Goal: Task Accomplishment & Management: Manage account settings

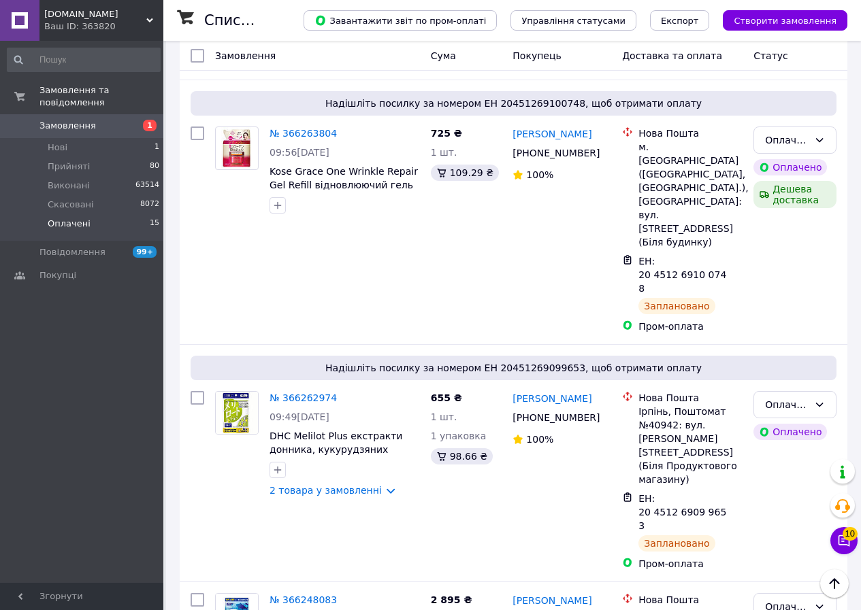
scroll to position [1243, 0]
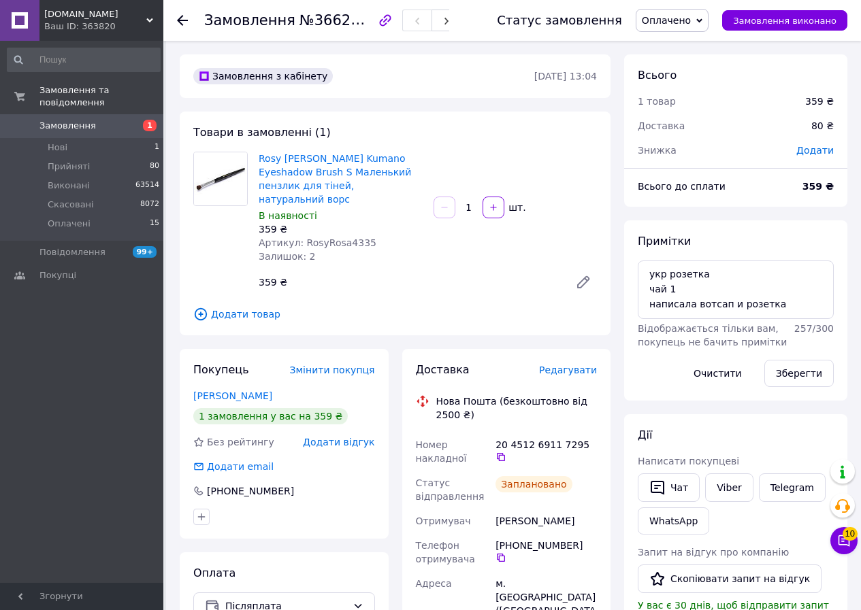
scroll to position [16, 0]
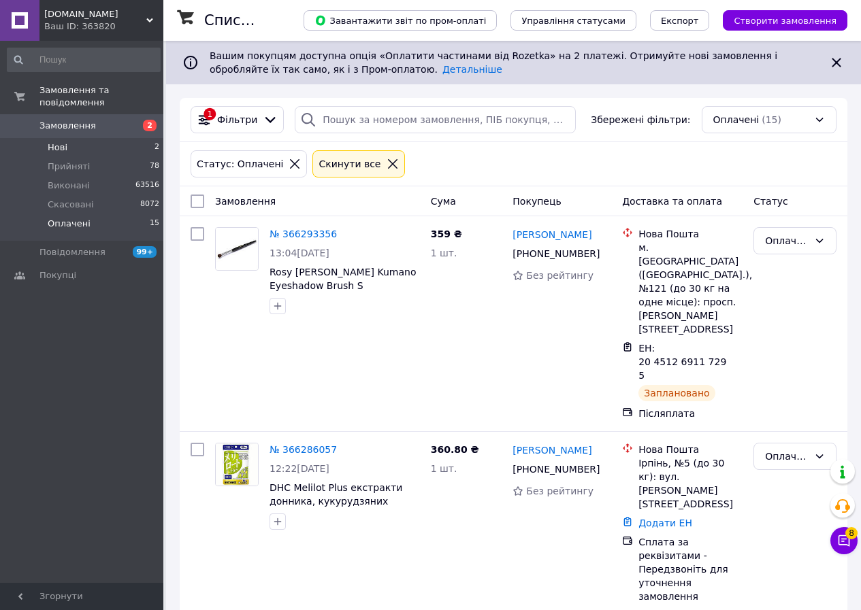
click at [74, 138] on li "Нові 2" at bounding box center [83, 147] width 167 height 19
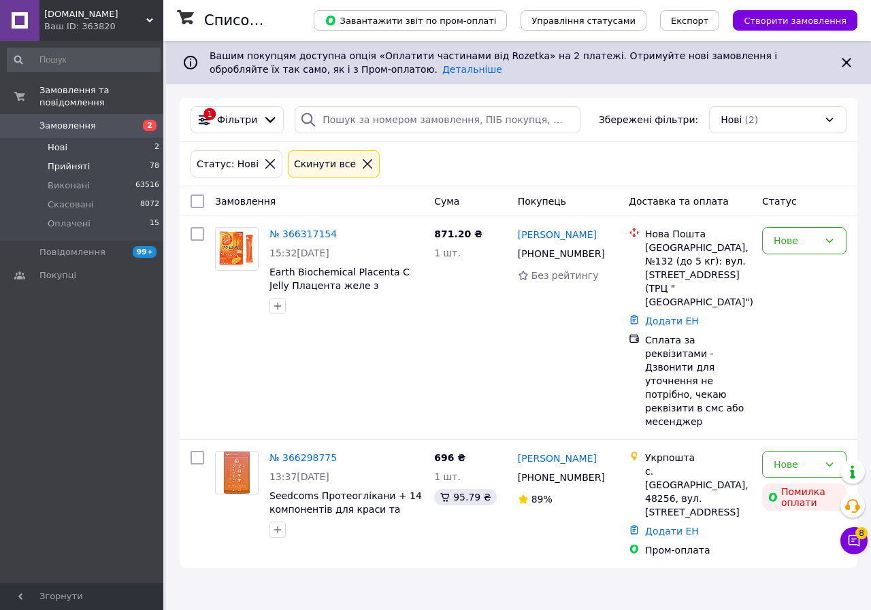
click at [65, 161] on span "Прийняті" at bounding box center [69, 167] width 42 height 12
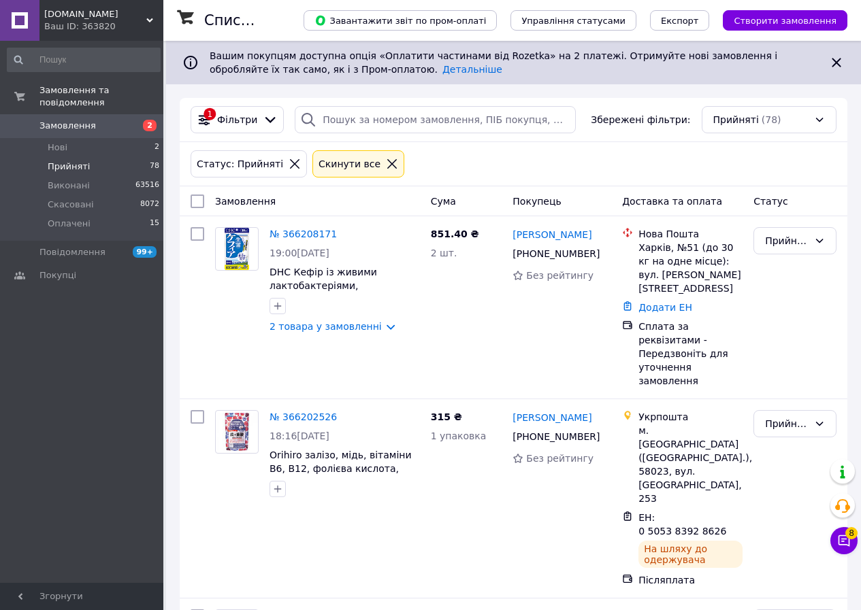
click at [243, 119] on span "Фільтри" at bounding box center [237, 120] width 40 height 14
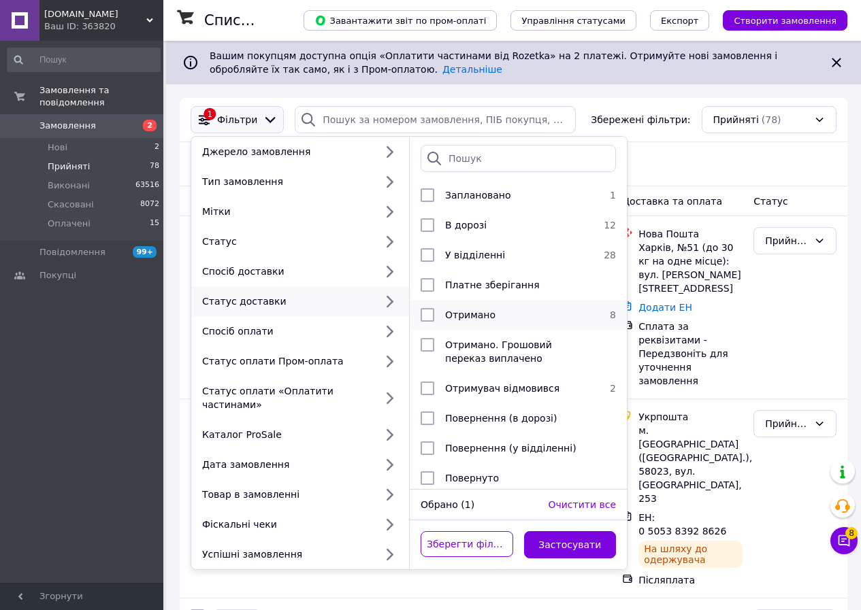
click at [467, 314] on span "Отримано" at bounding box center [470, 315] width 50 height 11
checkbox input "true"
click at [585, 533] on button "Застосувати" at bounding box center [570, 544] width 93 height 27
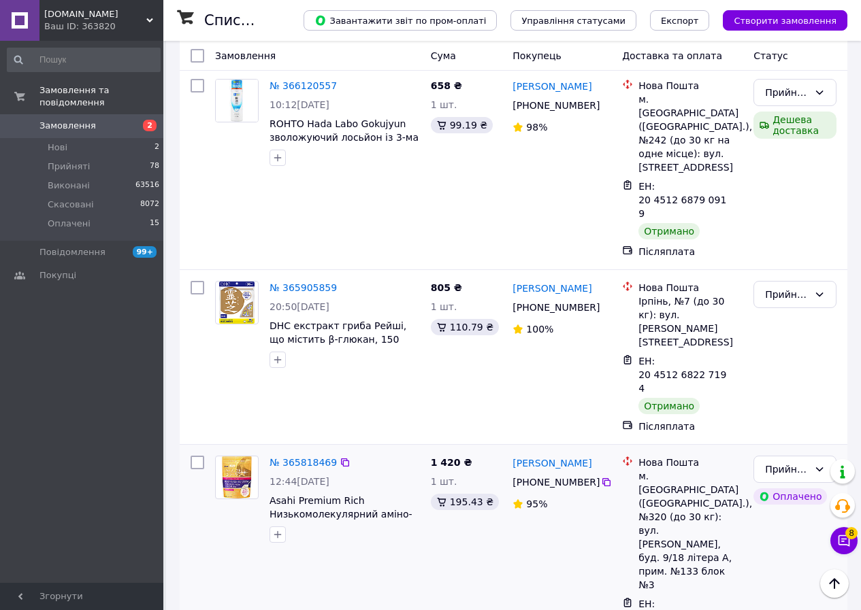
scroll to position [1018, 0]
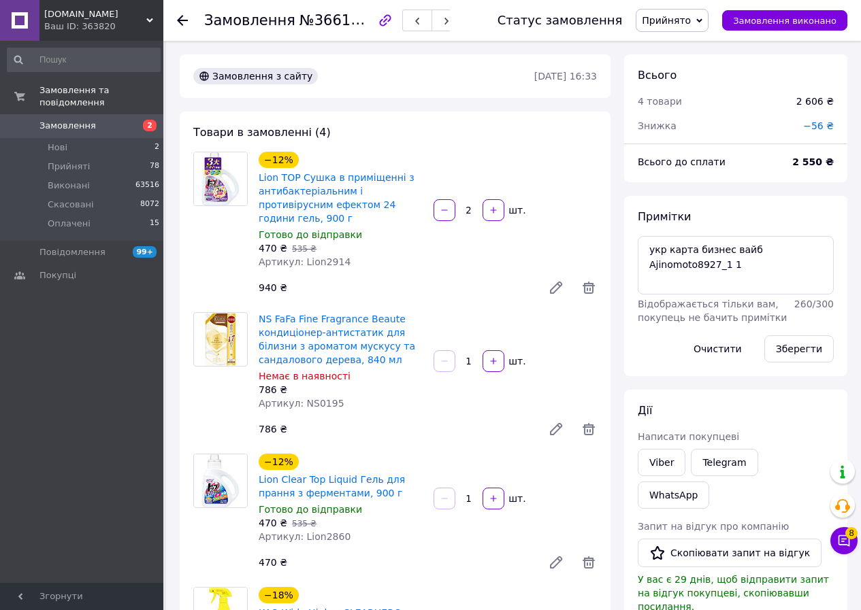
scroll to position [152, 0]
click at [702, 21] on icon at bounding box center [699, 20] width 6 height 4
click at [701, 49] on li "Виконано" at bounding box center [671, 47] width 71 height 20
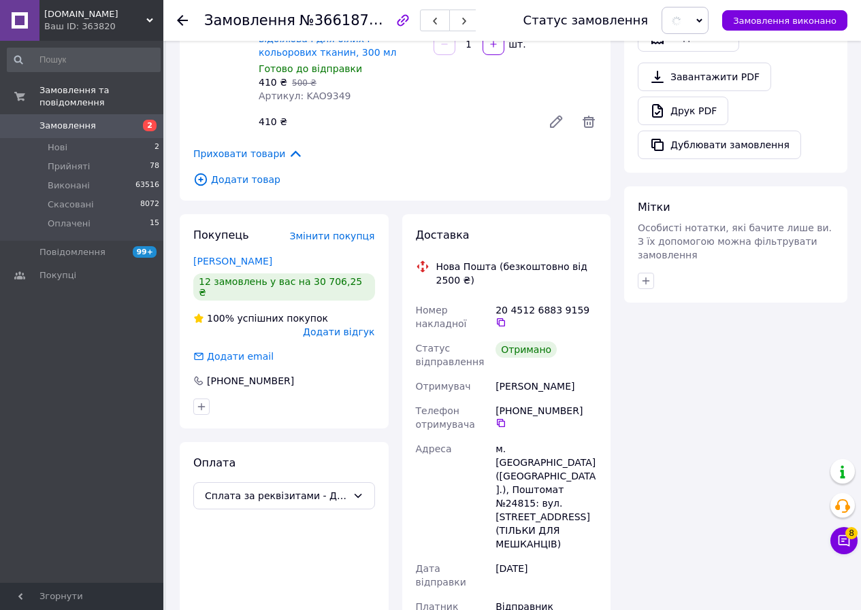
scroll to position [680, 0]
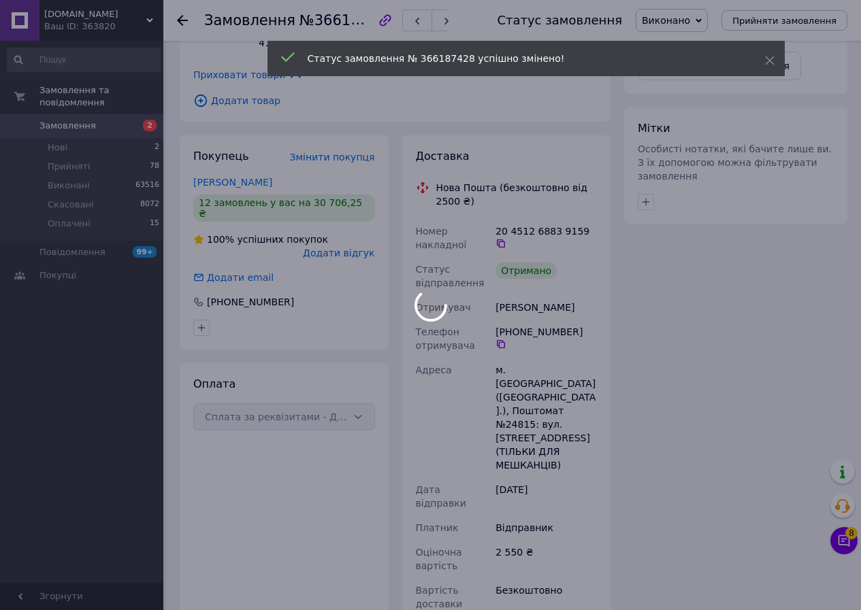
click at [356, 202] on div at bounding box center [430, 305] width 861 height 610
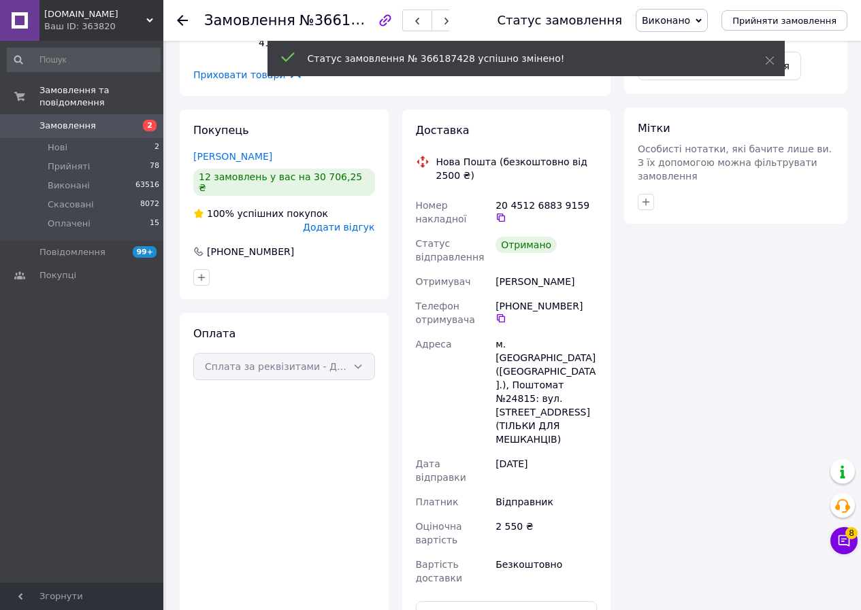
scroll to position [185, 0]
click at [352, 222] on span "Додати відгук" at bounding box center [338, 227] width 71 height 11
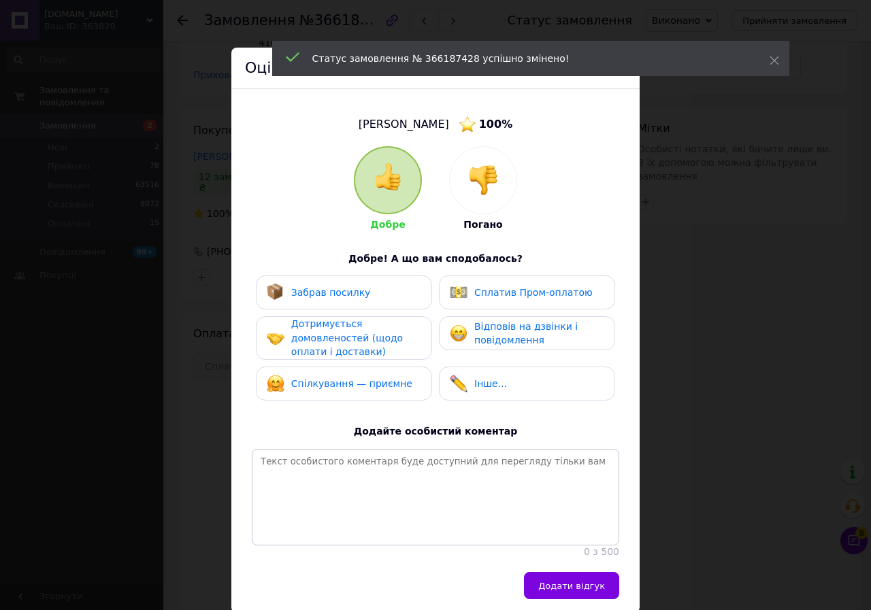
click at [326, 295] on span "Забрав посилку" at bounding box center [331, 292] width 80 height 11
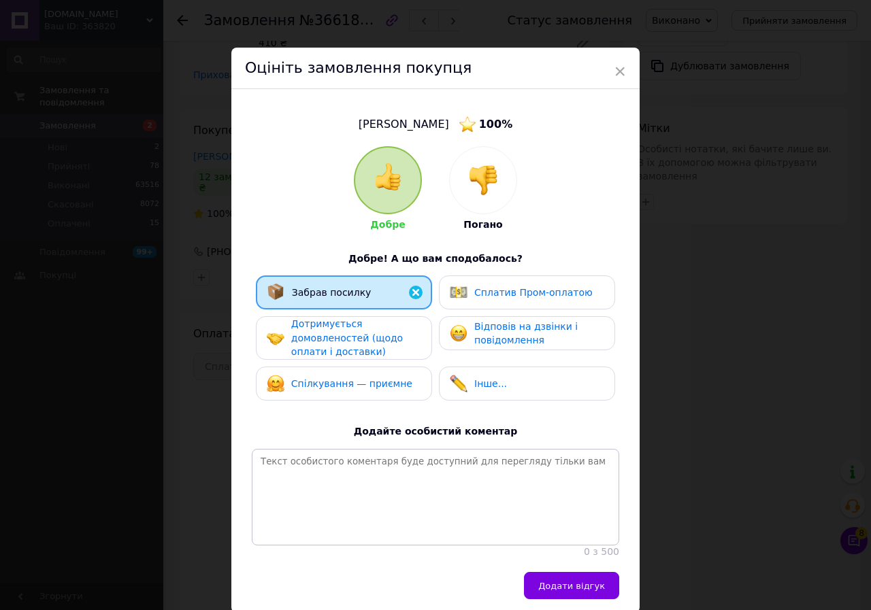
click at [299, 348] on span "Дотримується домовленостей (щодо оплати і доставки)" at bounding box center [347, 337] width 112 height 39
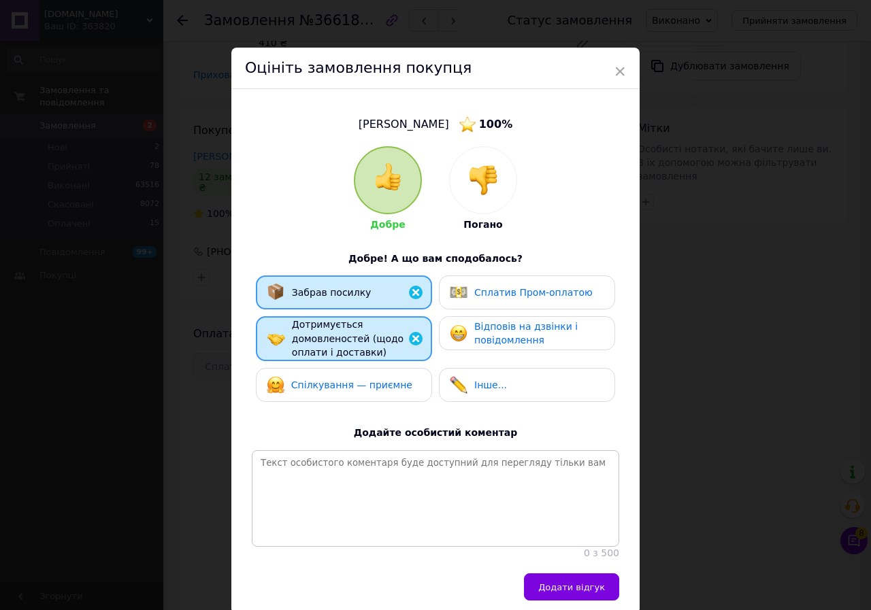
drag, startPoint x: 295, startPoint y: 397, endPoint x: 317, endPoint y: 399, distance: 21.9
click at [296, 397] on div "Спілкування — приємне" at bounding box center [344, 385] width 176 height 34
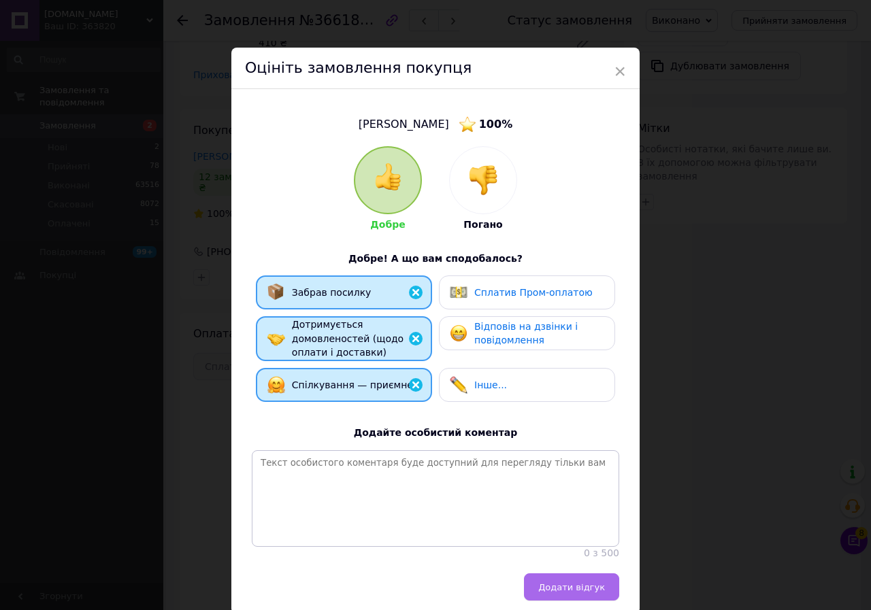
drag, startPoint x: 569, startPoint y: 587, endPoint x: 509, endPoint y: 355, distance: 239.7
click at [570, 587] on button "Додати відгук" at bounding box center [571, 586] width 95 height 27
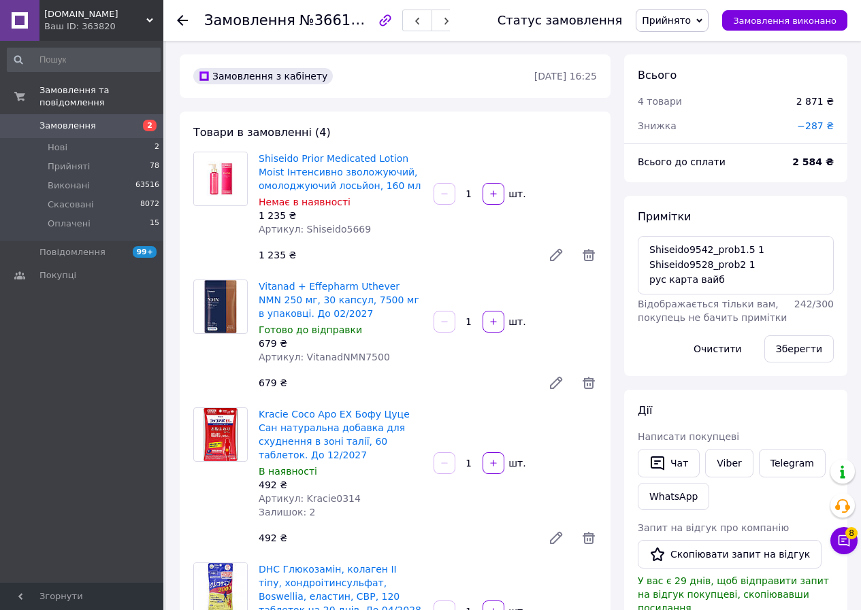
scroll to position [258, 0]
click at [702, 18] on icon at bounding box center [699, 21] width 6 height 6
click at [689, 46] on li "Виконано" at bounding box center [671, 47] width 71 height 20
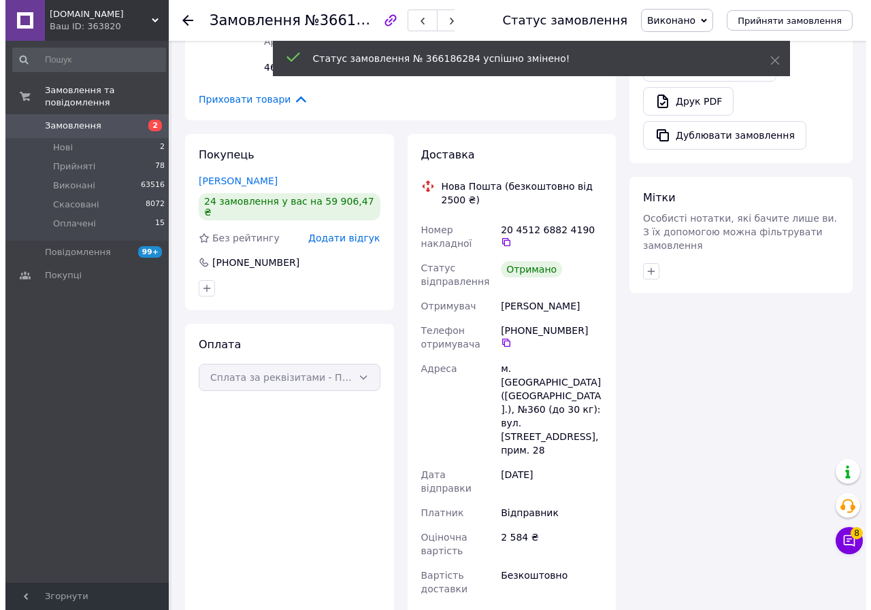
scroll to position [291, 0]
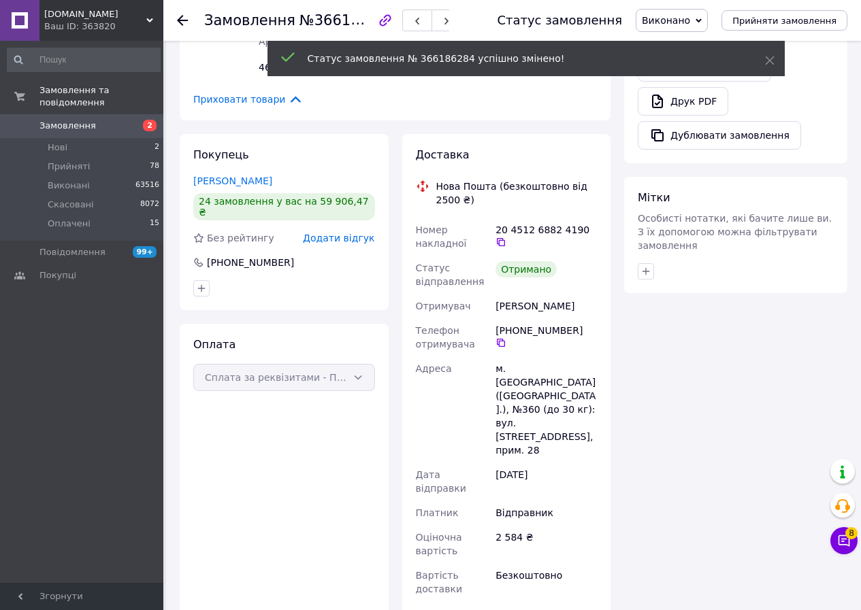
click at [347, 233] on span "Додати відгук" at bounding box center [338, 238] width 71 height 11
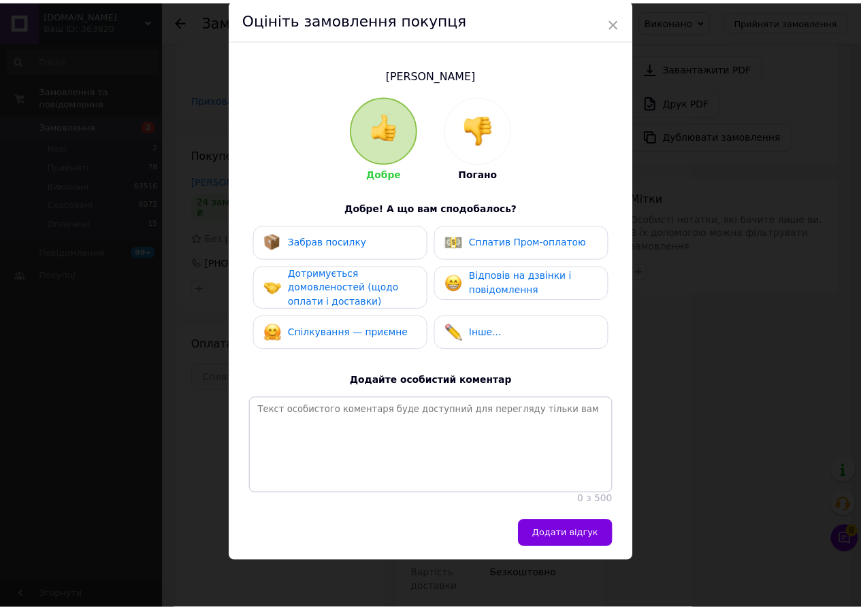
scroll to position [59, 0]
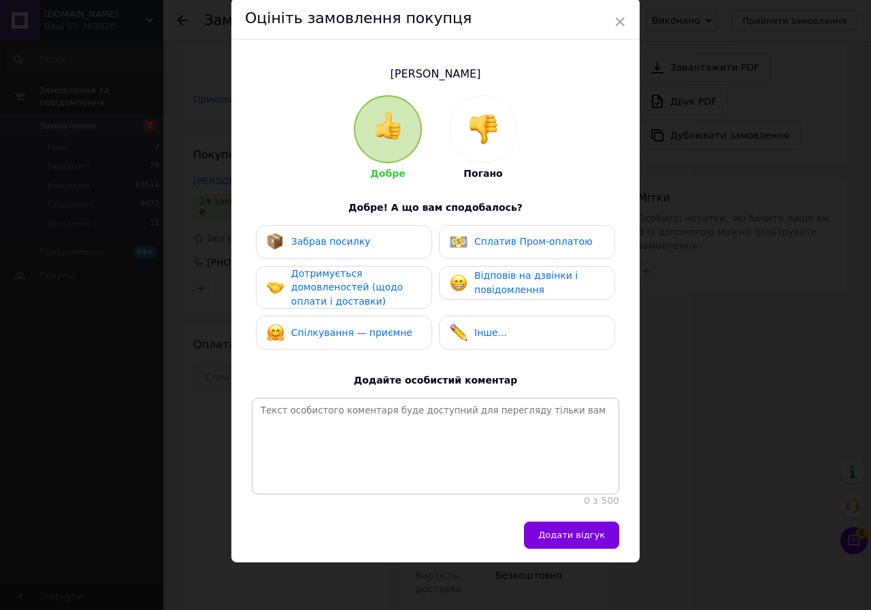
click at [331, 233] on div "Забрав посилку" at bounding box center [319, 242] width 104 height 18
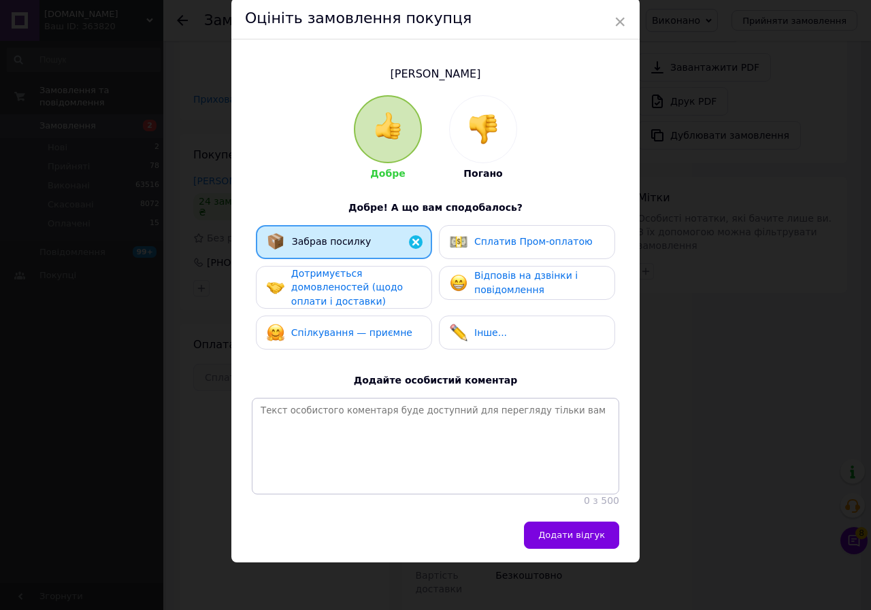
click at [334, 273] on span "Дотримується домовленостей (щодо оплати і доставки)" at bounding box center [347, 287] width 112 height 39
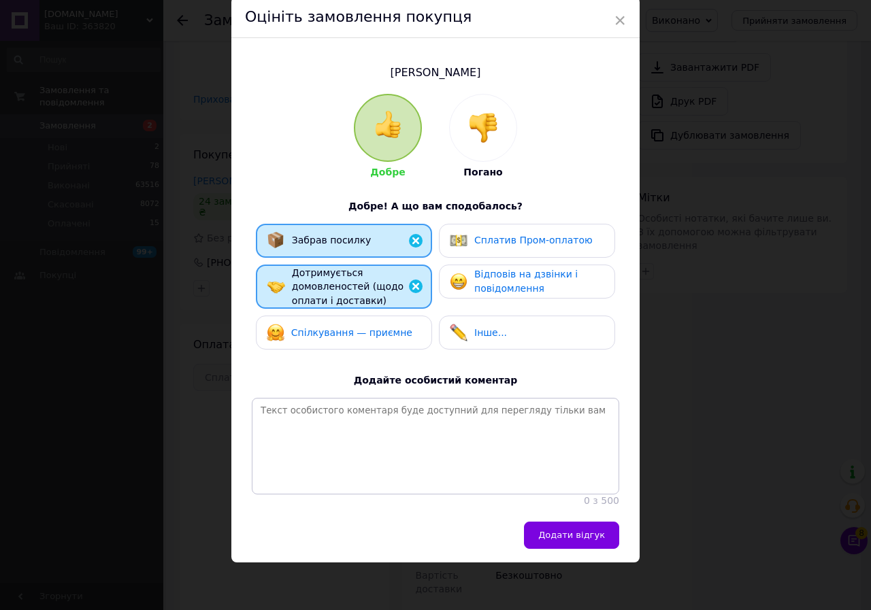
click at [320, 329] on span "Спілкування — приємне" at bounding box center [351, 332] width 121 height 11
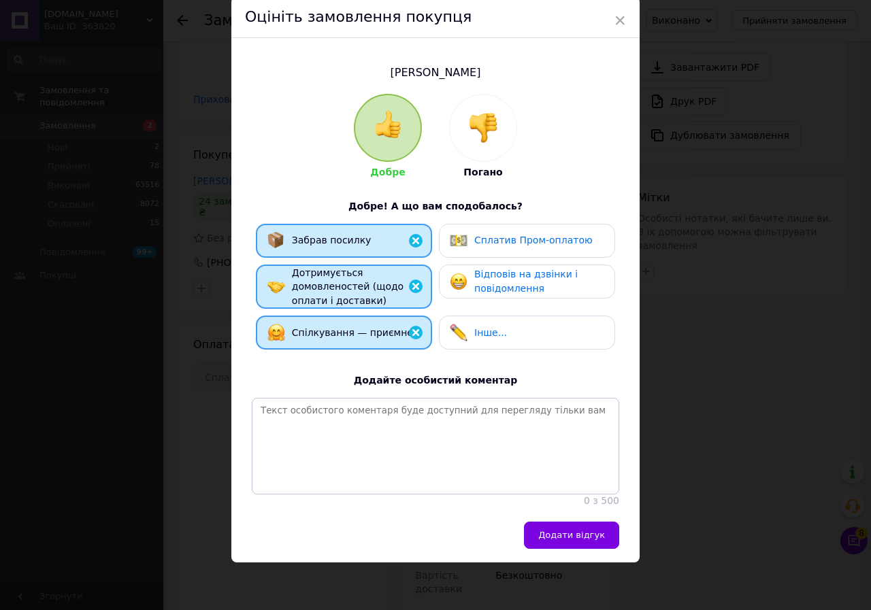
drag, startPoint x: 584, startPoint y: 535, endPoint x: 575, endPoint y: 493, distance: 43.2
click at [584, 531] on span "Додати відгук" at bounding box center [571, 535] width 67 height 10
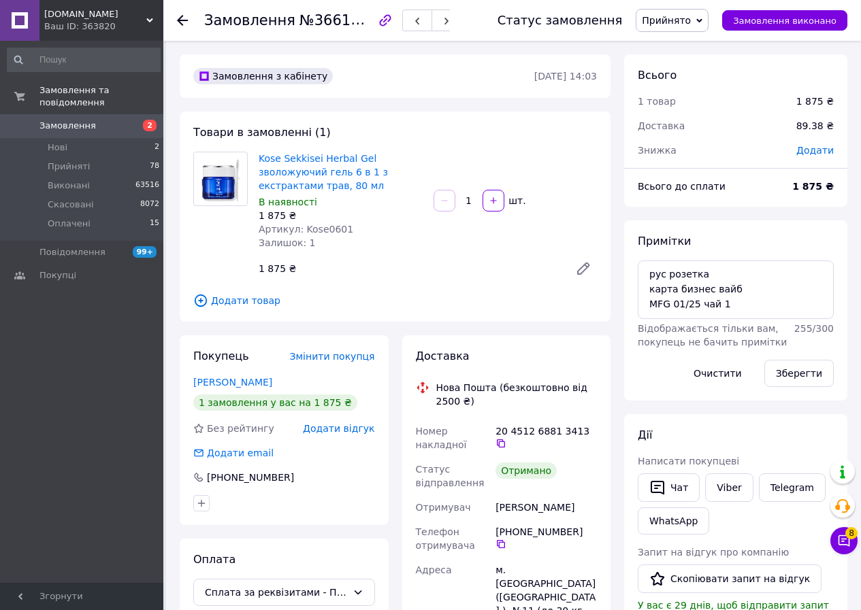
scroll to position [147, 0]
click at [702, 18] on icon at bounding box center [699, 21] width 6 height 6
click at [690, 47] on li "Виконано" at bounding box center [671, 47] width 71 height 20
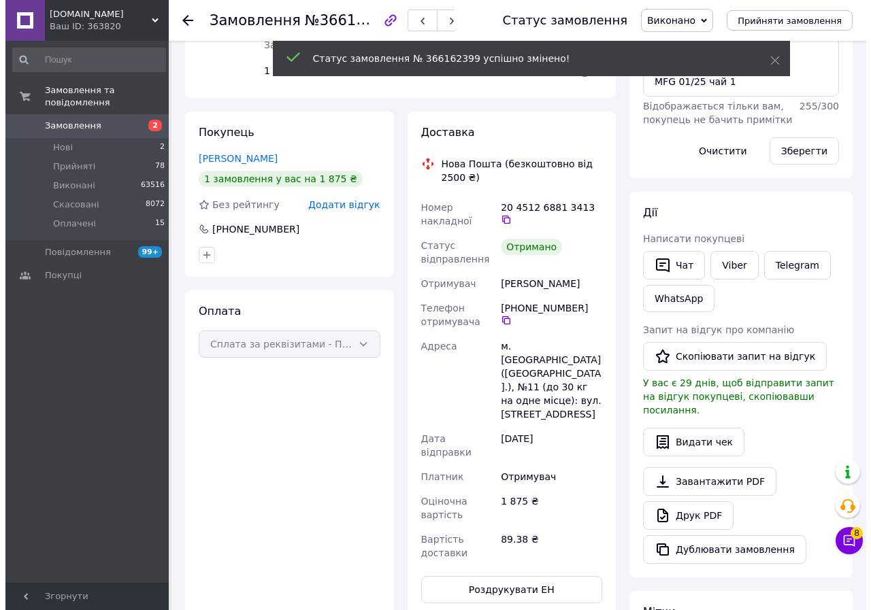
scroll to position [178, 0]
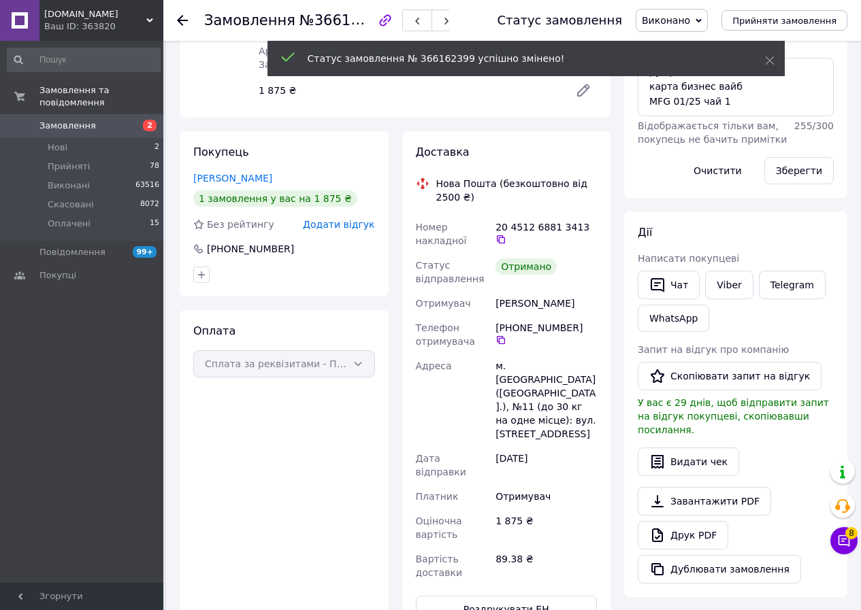
click at [344, 223] on span "Додати відгук" at bounding box center [338, 224] width 71 height 11
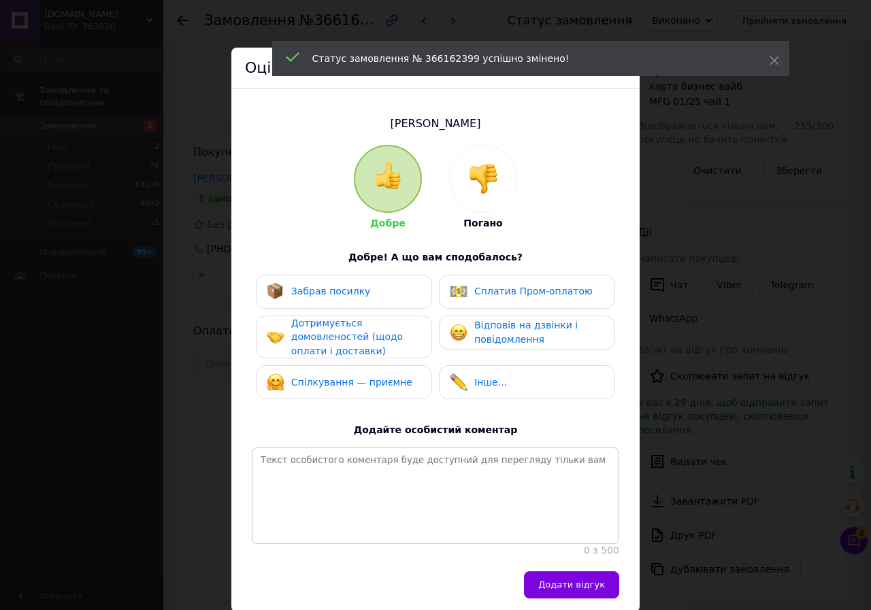
drag, startPoint x: 313, startPoint y: 292, endPoint x: 310, endPoint y: 324, distance: 32.2
click at [313, 295] on span "Забрав посилку" at bounding box center [331, 291] width 80 height 11
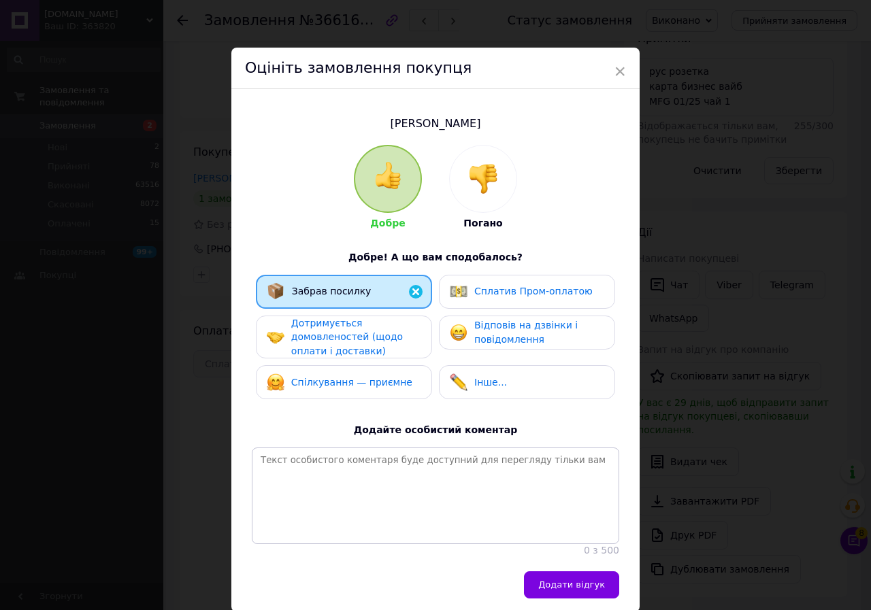
drag, startPoint x: 310, startPoint y: 338, endPoint x: 307, endPoint y: 371, distance: 32.7
click at [310, 341] on span "Дотримується домовленостей (щодо оплати і доставки)" at bounding box center [347, 337] width 112 height 39
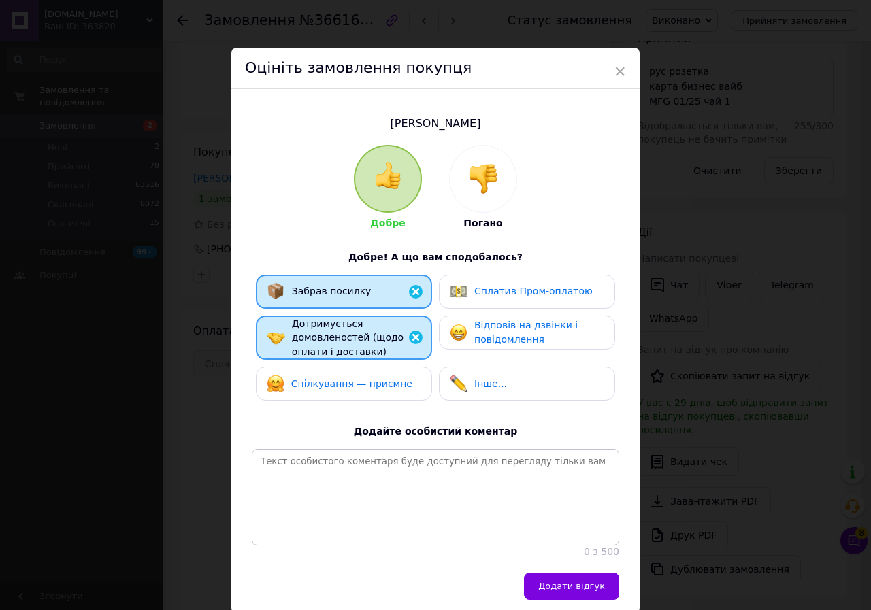
click at [310, 383] on span "Спілкування — приємне" at bounding box center [351, 383] width 121 height 11
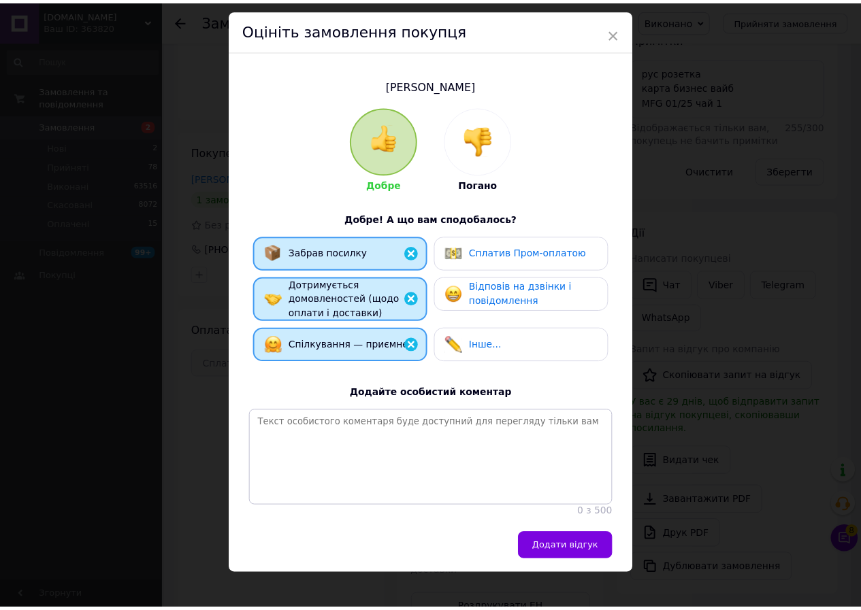
scroll to position [60, 0]
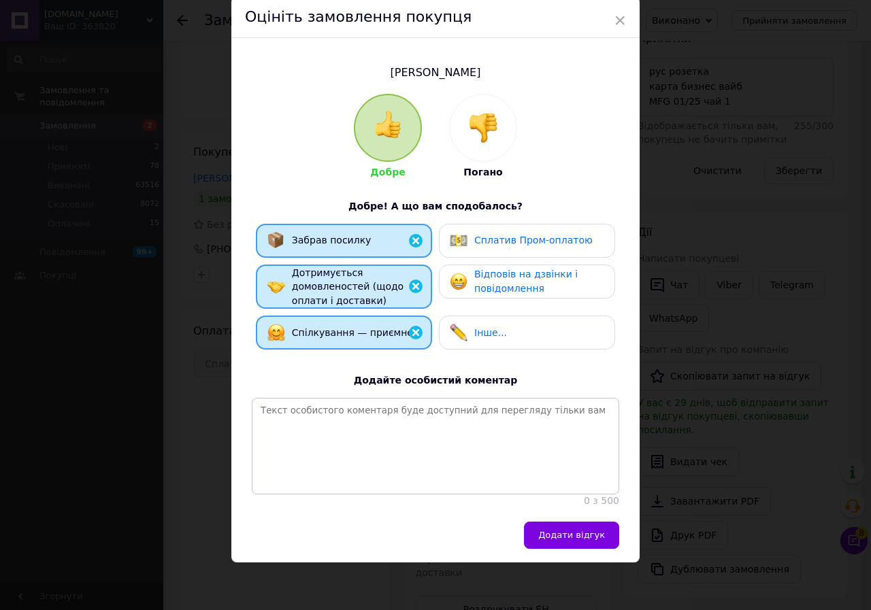
click at [568, 530] on span "Додати відгук" at bounding box center [571, 535] width 67 height 10
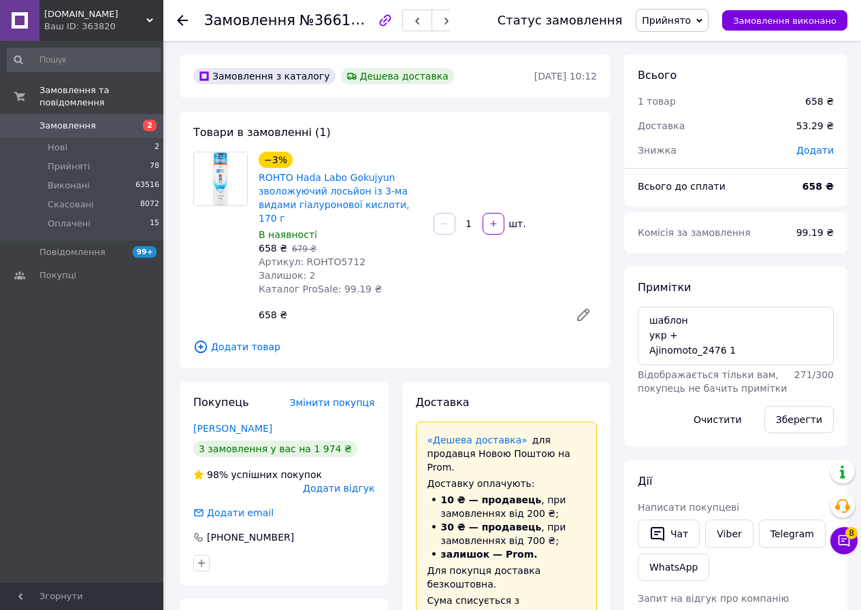
scroll to position [49, 0]
click at [702, 18] on icon at bounding box center [699, 21] width 6 height 6
click at [684, 41] on li "Виконано" at bounding box center [671, 47] width 71 height 20
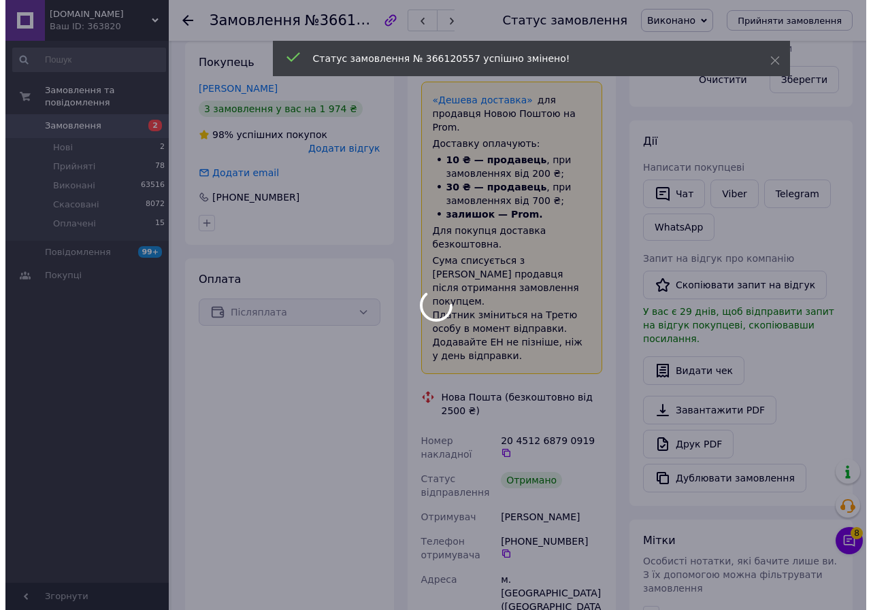
scroll to position [82, 0]
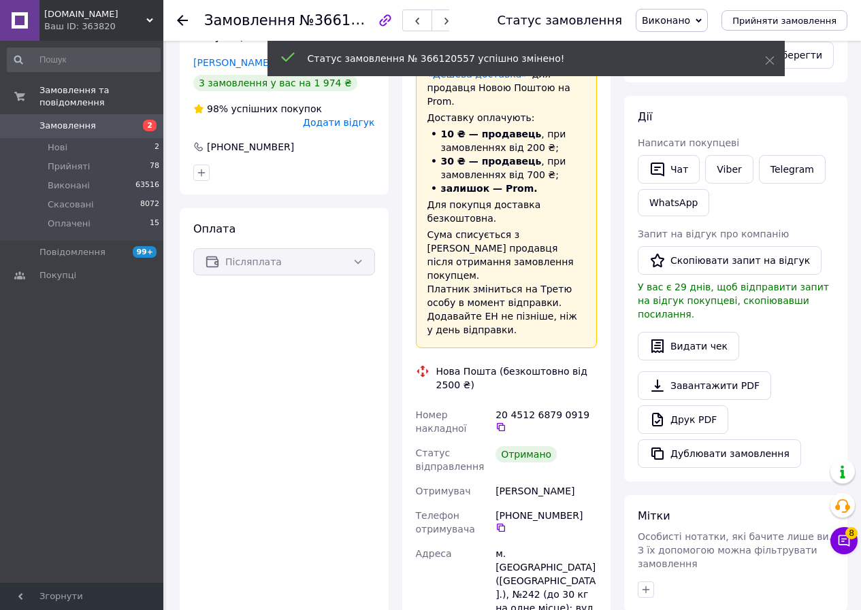
click at [340, 117] on span "Додати відгук" at bounding box center [338, 122] width 71 height 11
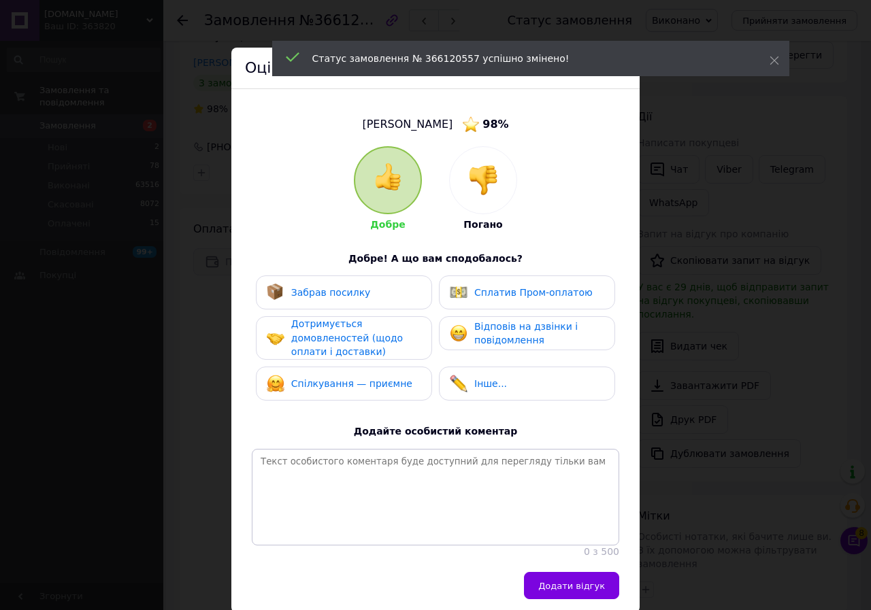
drag, startPoint x: 341, startPoint y: 284, endPoint x: 339, endPoint y: 305, distance: 20.6
click at [341, 285] on div "Забрав посилку" at bounding box center [319, 293] width 104 height 18
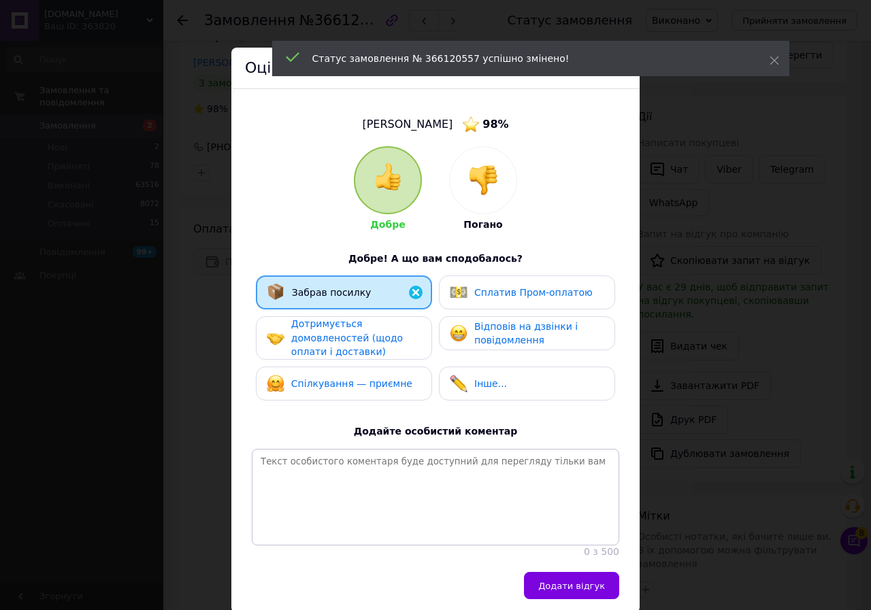
click at [328, 344] on span "Дотримується домовленостей (щодо оплати і доставки)" at bounding box center [347, 337] width 112 height 39
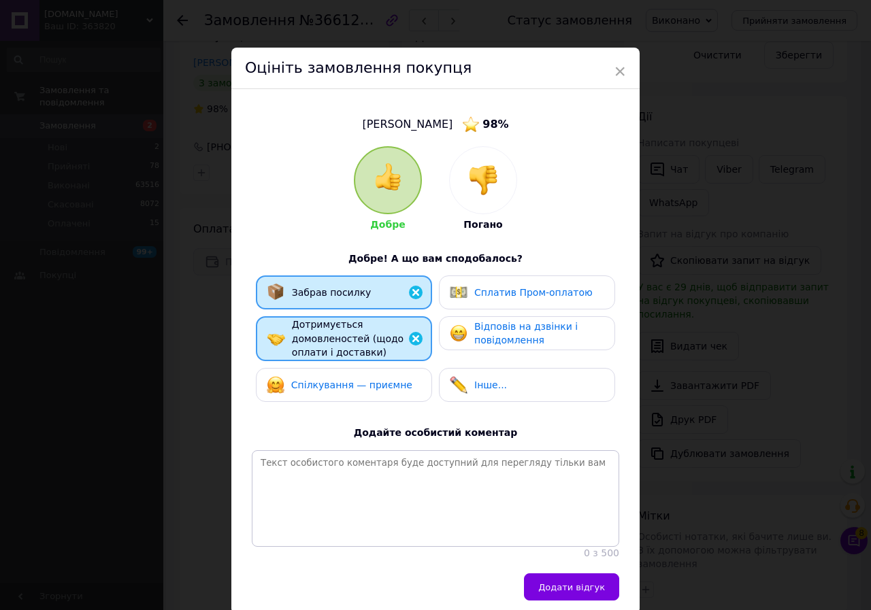
click at [321, 380] on span "Спілкування — приємне" at bounding box center [351, 385] width 121 height 11
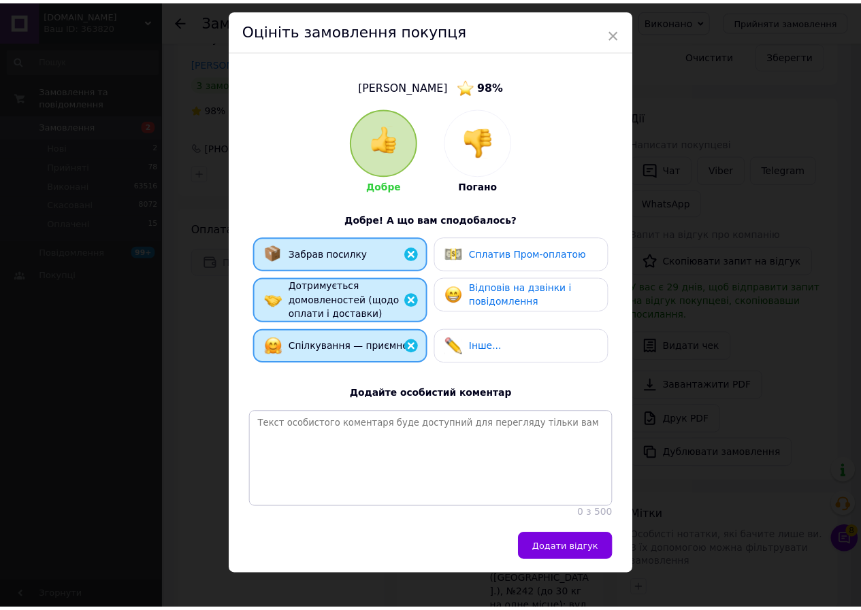
scroll to position [61, 0]
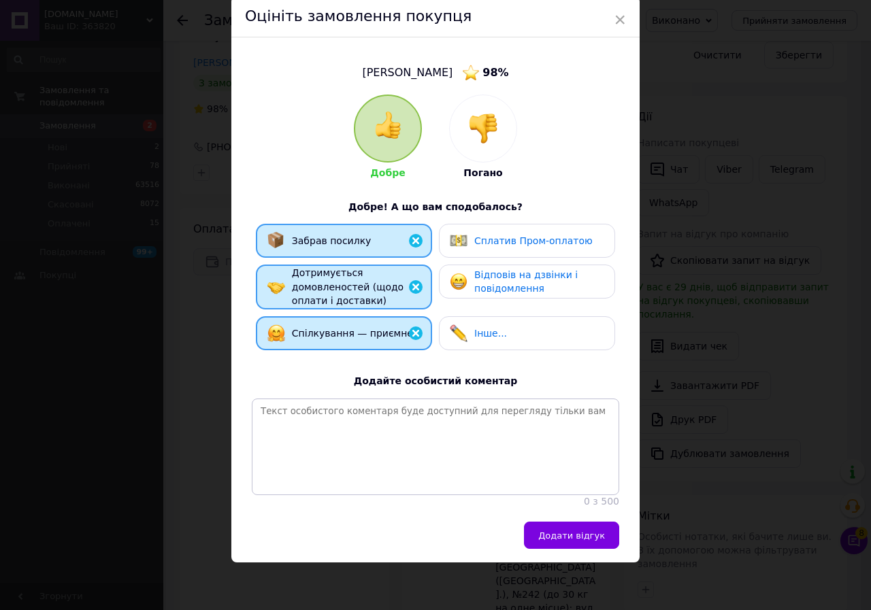
drag, startPoint x: 564, startPoint y: 544, endPoint x: 508, endPoint y: 417, distance: 138.9
click at [564, 539] on button "Додати відгук" at bounding box center [571, 535] width 95 height 27
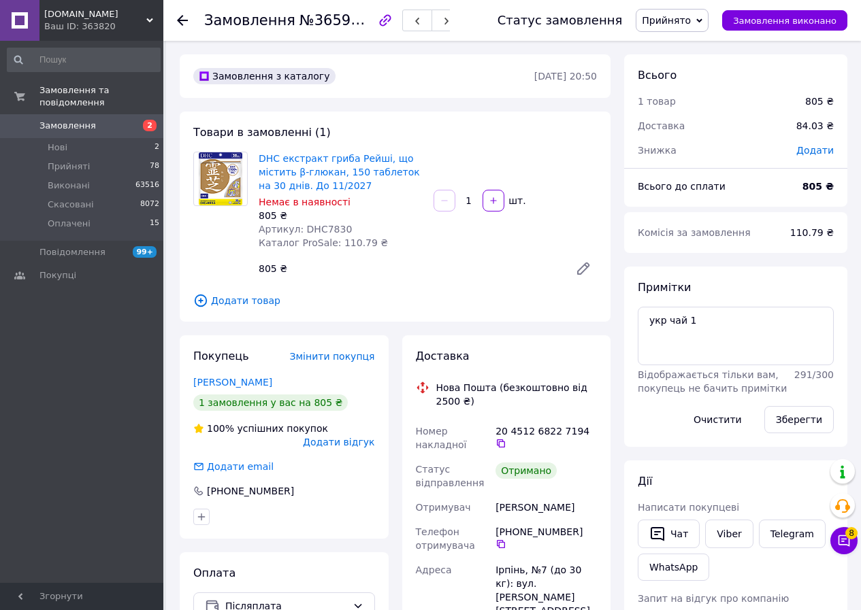
click at [702, 19] on icon at bounding box center [699, 21] width 6 height 6
click at [684, 48] on li "Виконано" at bounding box center [671, 47] width 71 height 20
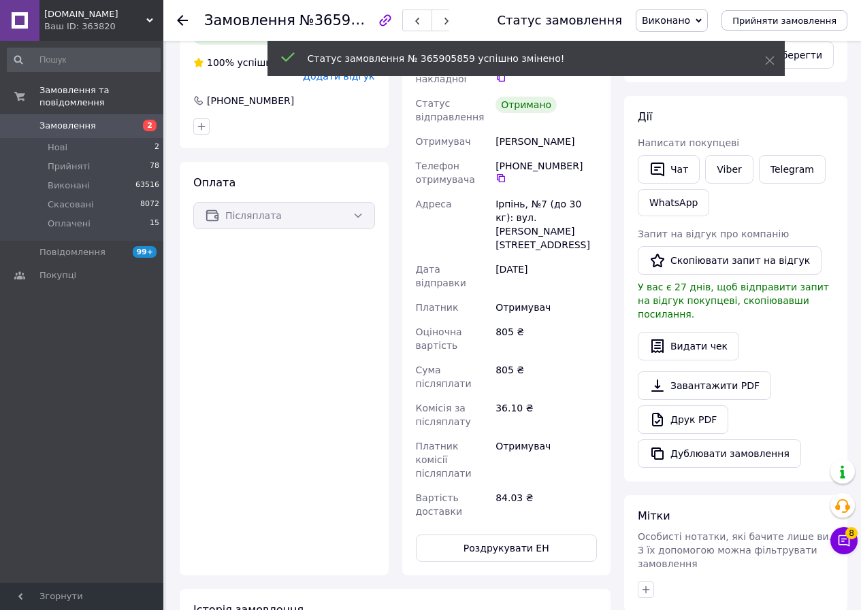
scroll to position [136, 0]
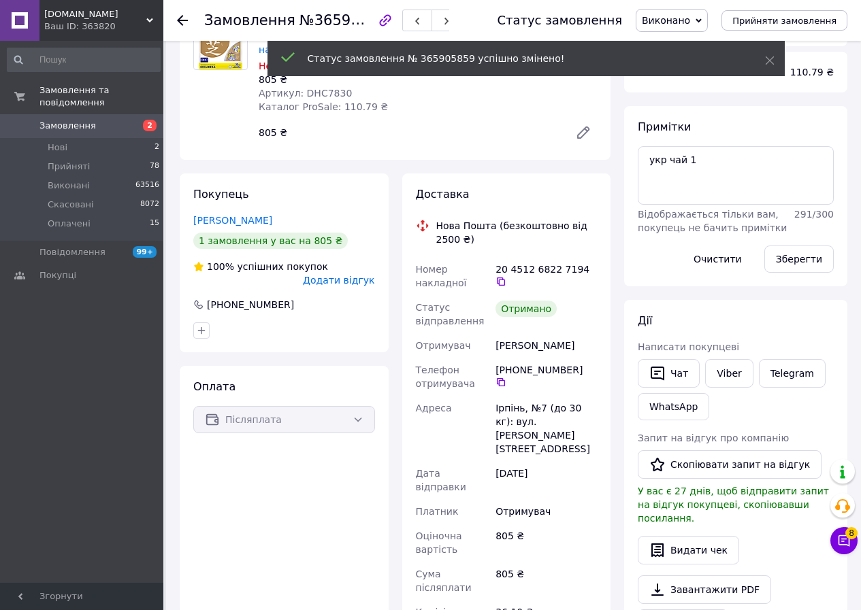
click at [355, 275] on span "Додати відгук" at bounding box center [338, 280] width 71 height 11
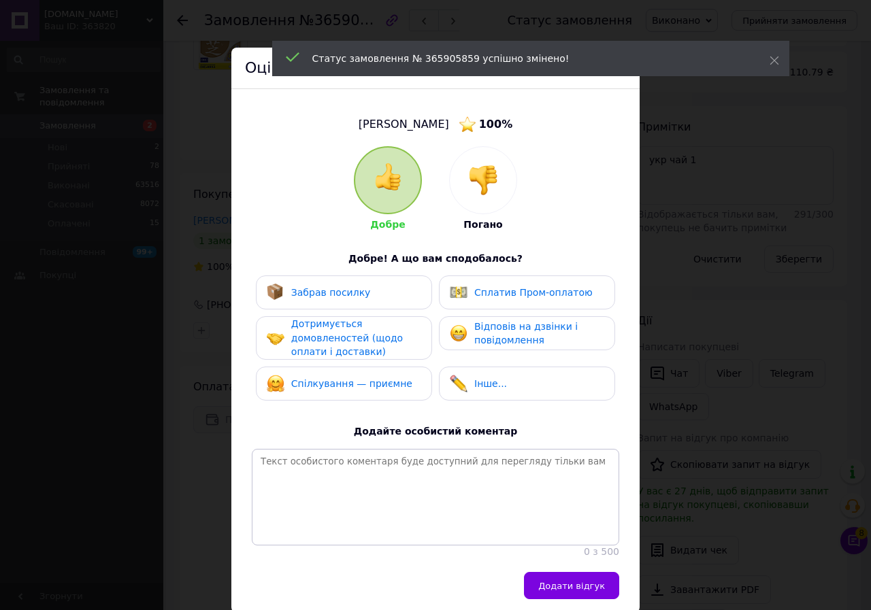
click at [344, 293] on span "Забрав посилку" at bounding box center [331, 292] width 80 height 11
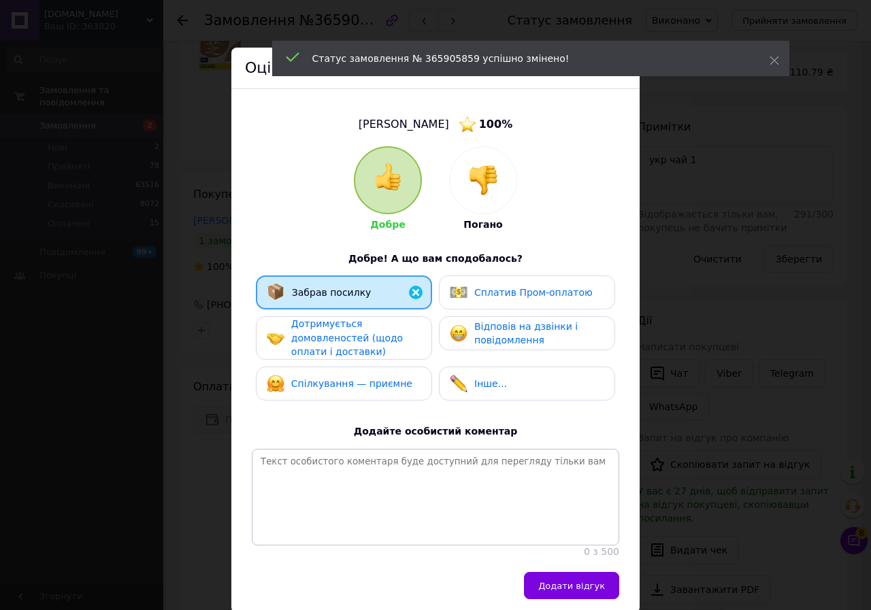
drag, startPoint x: 337, startPoint y: 332, endPoint x: 332, endPoint y: 376, distance: 44.5
click at [339, 333] on span "Дотримується домовленостей (щодо оплати і доставки)" at bounding box center [347, 337] width 112 height 39
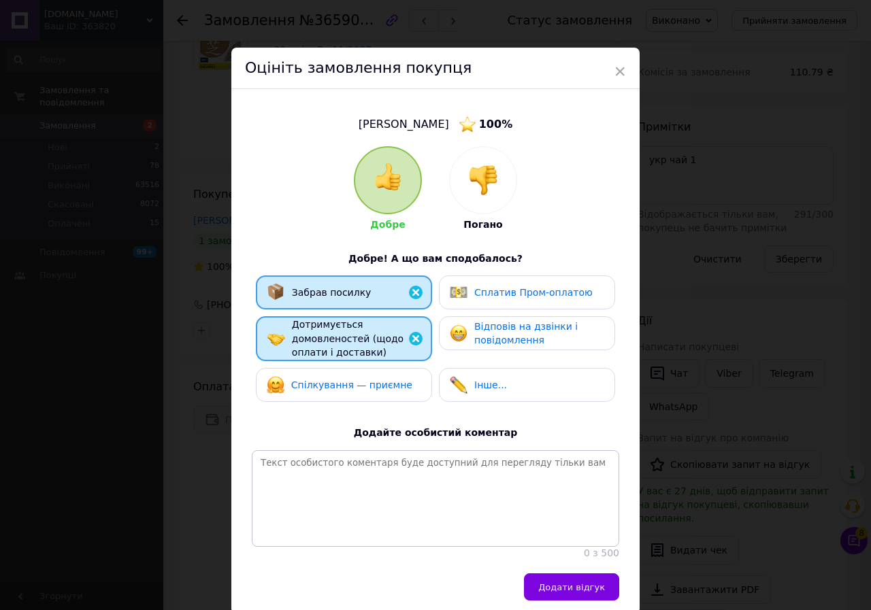
drag, startPoint x: 324, startPoint y: 388, endPoint x: 393, endPoint y: 445, distance: 88.9
click at [326, 389] on span "Спілкування — приємне" at bounding box center [351, 385] width 121 height 11
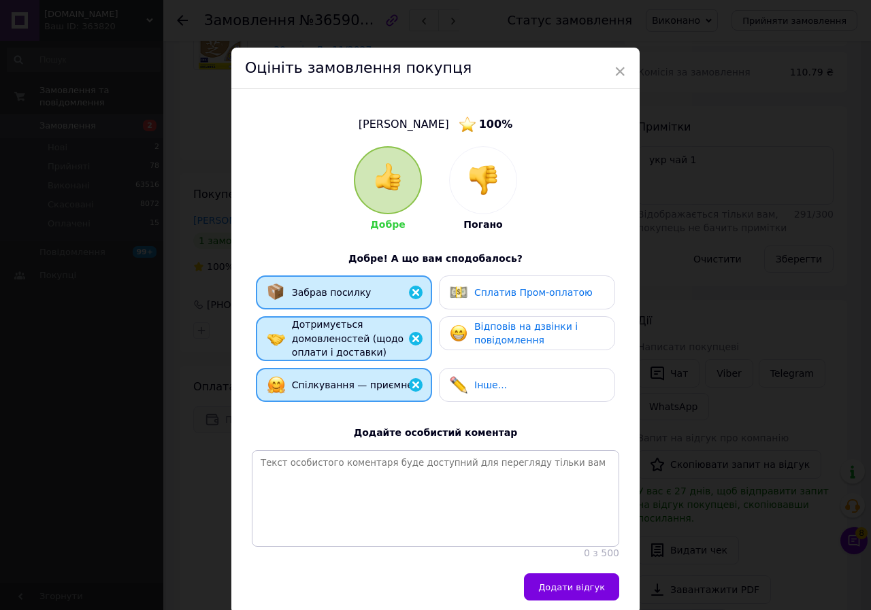
drag, startPoint x: 570, startPoint y: 593, endPoint x: 581, endPoint y: 516, distance: 77.6
click at [573, 592] on span "Додати відгук" at bounding box center [571, 587] width 67 height 10
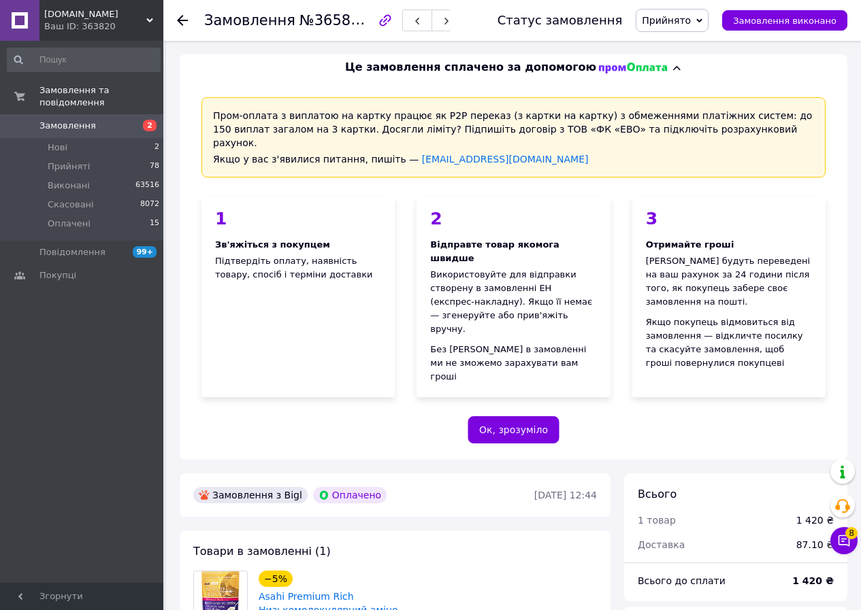
scroll to position [68, 0]
click at [708, 15] on span "Прийнято" at bounding box center [671, 20] width 73 height 23
click at [692, 52] on li "Виконано" at bounding box center [671, 47] width 71 height 20
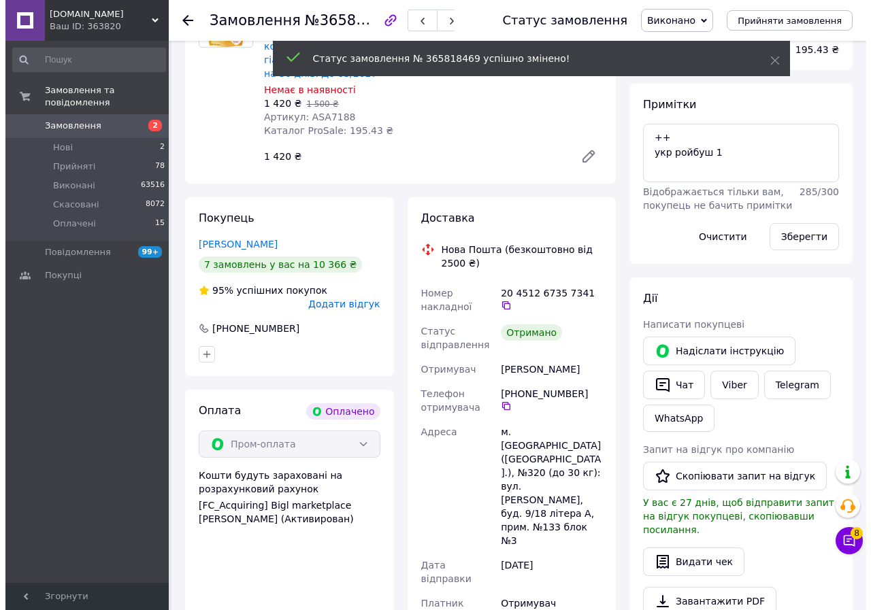
scroll to position [612, 0]
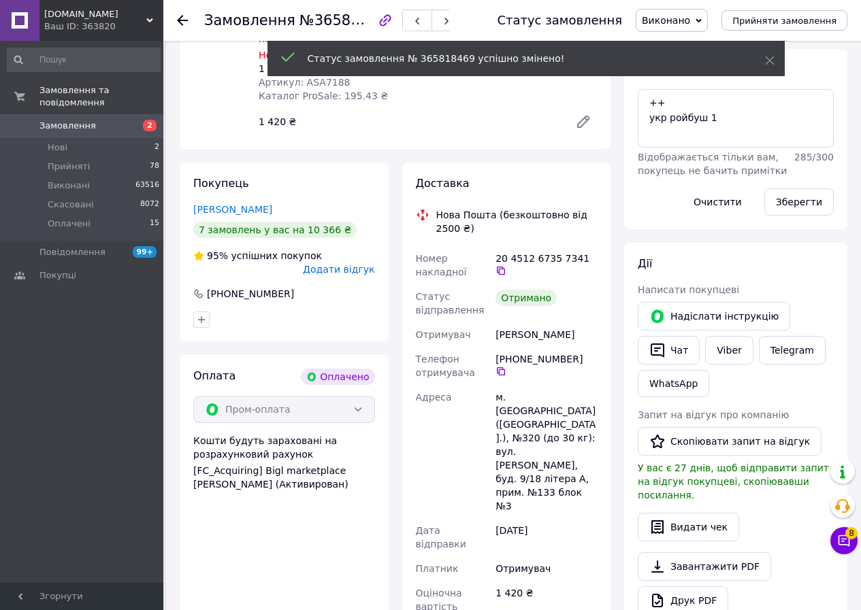
click at [346, 264] on span "Додати відгук" at bounding box center [338, 269] width 71 height 11
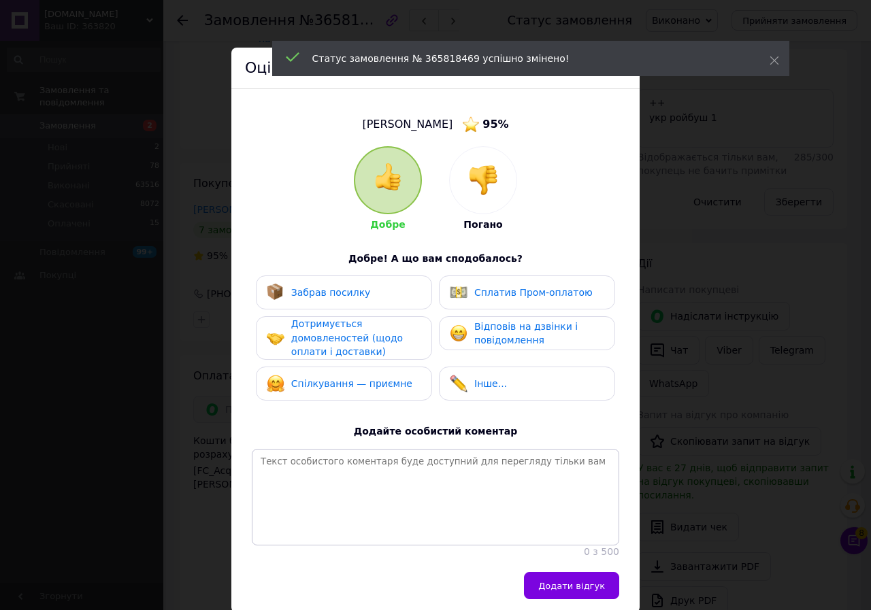
click at [311, 298] on span "Забрав посилку" at bounding box center [331, 292] width 80 height 11
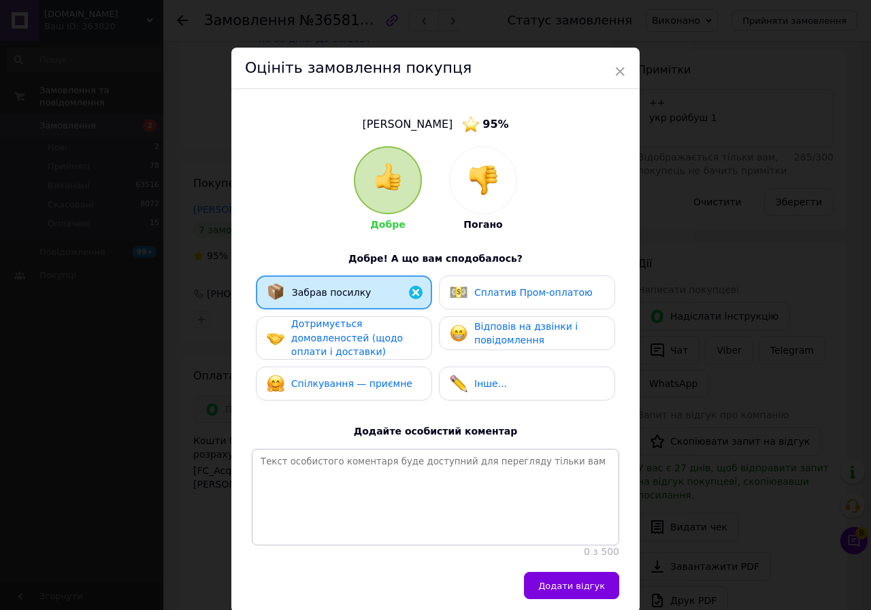
click at [316, 336] on span "Дотримується домовленостей (щодо оплати і доставки)" at bounding box center [347, 337] width 112 height 39
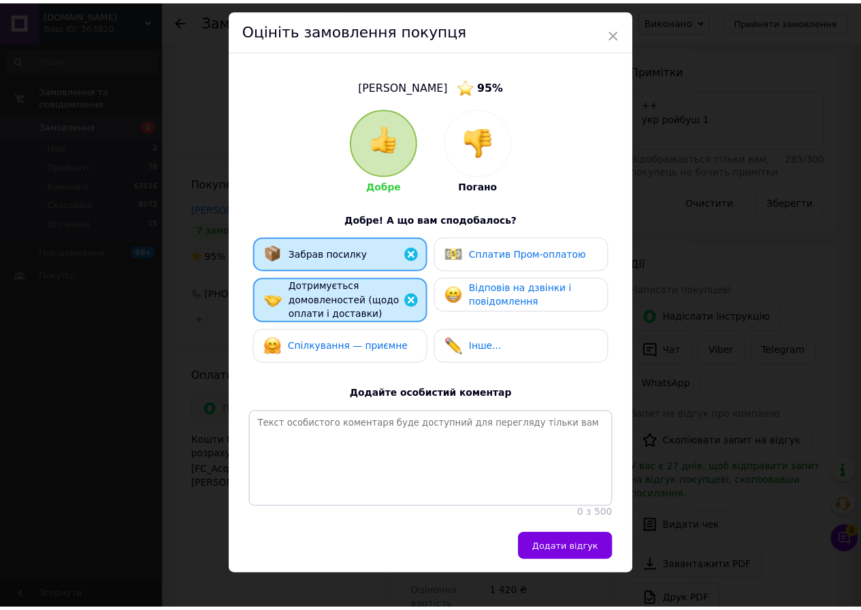
scroll to position [61, 0]
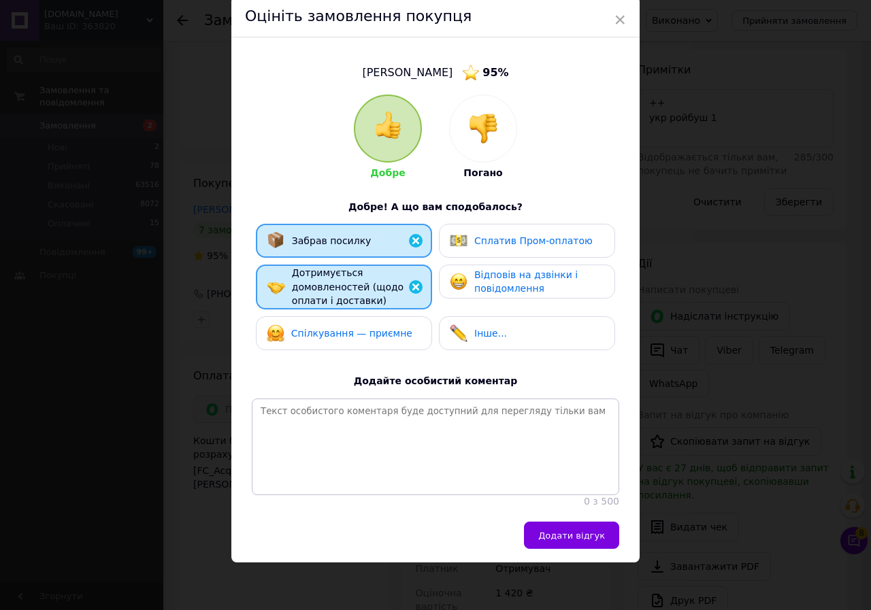
drag, startPoint x: 332, startPoint y: 322, endPoint x: 373, endPoint y: 335, distance: 43.5
click at [346, 328] on span "Спілкування — приємне" at bounding box center [351, 333] width 121 height 11
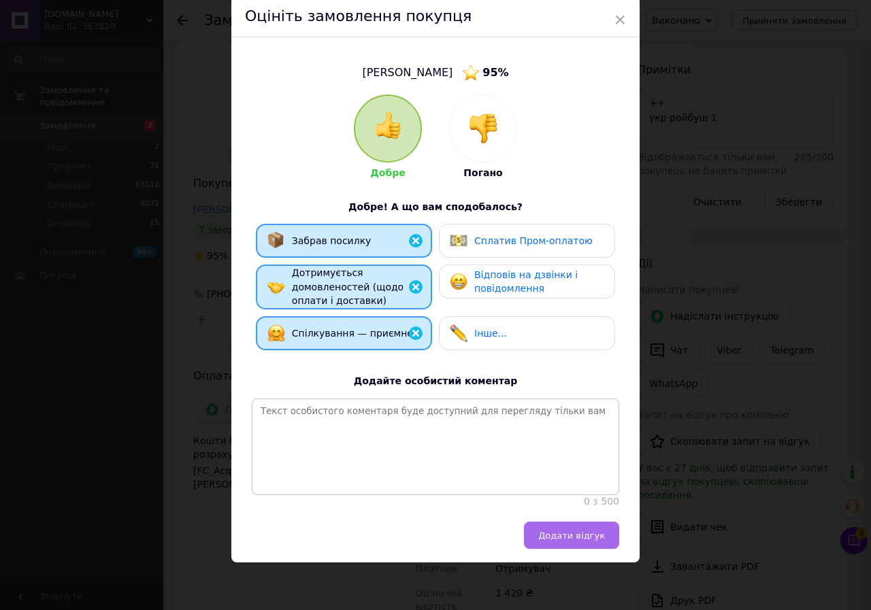
click at [580, 537] on span "Додати відгук" at bounding box center [571, 536] width 67 height 10
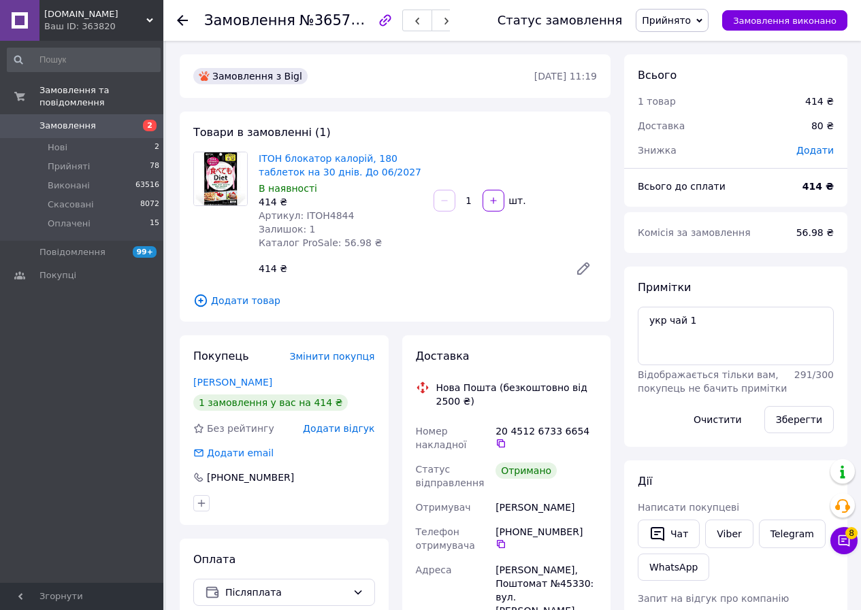
click at [702, 19] on icon at bounding box center [699, 21] width 6 height 6
click at [697, 42] on li "Виконано" at bounding box center [671, 47] width 71 height 20
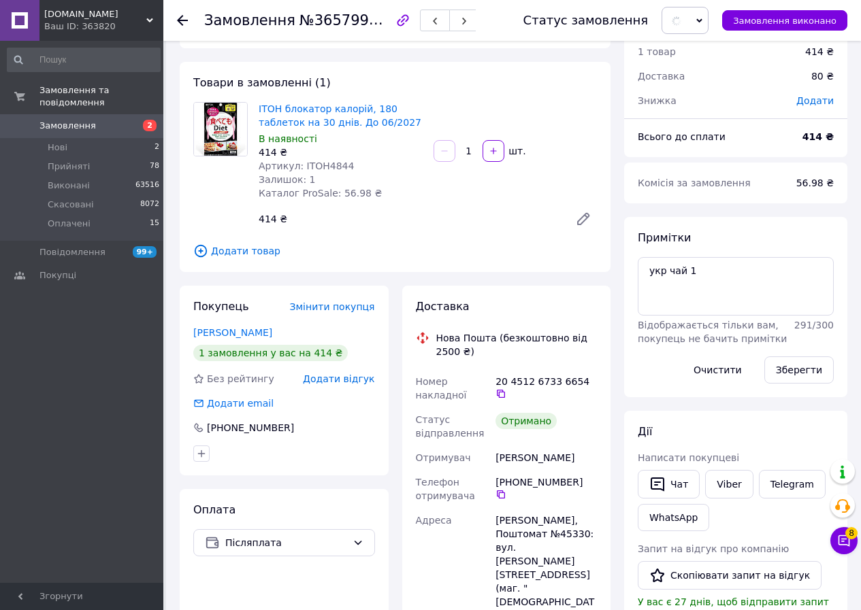
scroll to position [204, 0]
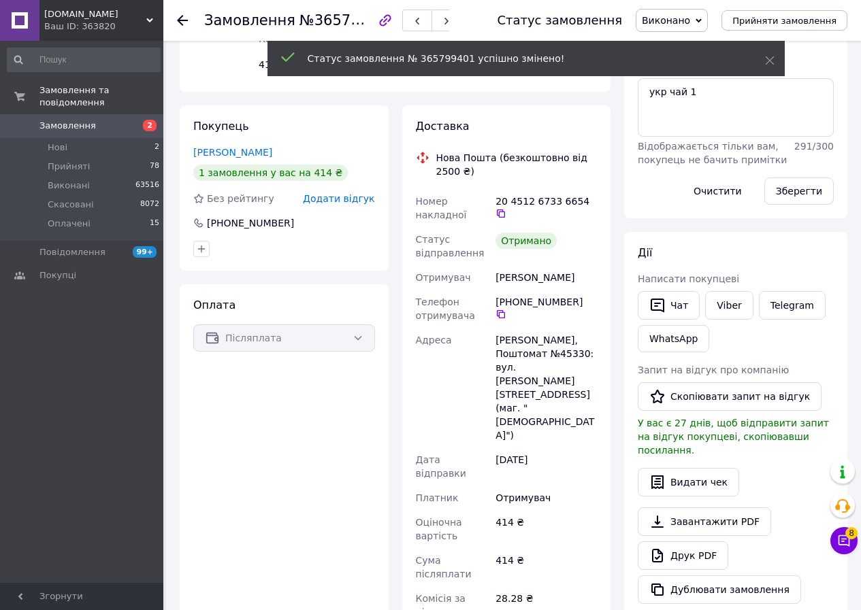
click at [348, 195] on span "Додати відгук" at bounding box center [338, 198] width 71 height 11
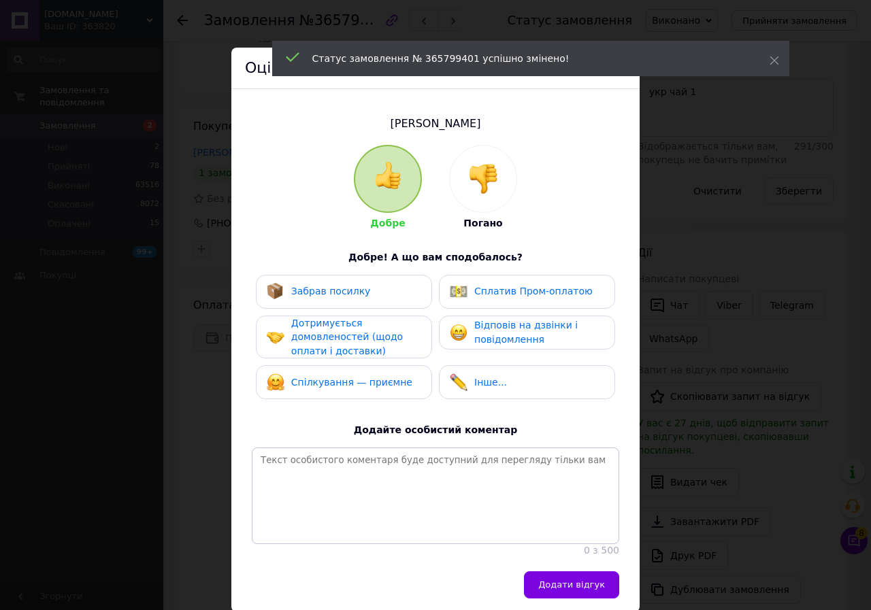
click at [318, 291] on span "Забрав посилку" at bounding box center [331, 291] width 80 height 11
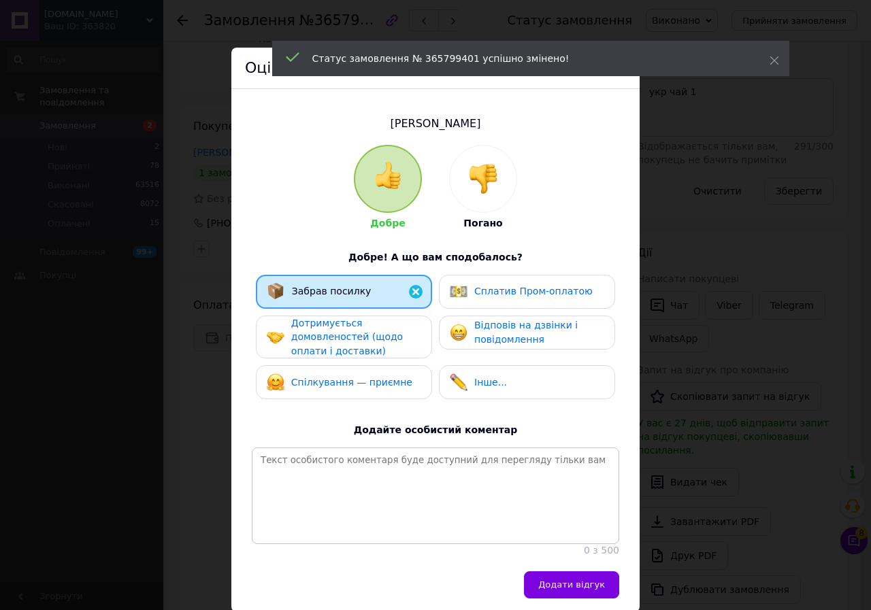
drag, startPoint x: 313, startPoint y: 347, endPoint x: 313, endPoint y: 357, distance: 10.2
click at [313, 348] on span "Дотримується домовленостей (щодо оплати і доставки)" at bounding box center [347, 337] width 112 height 39
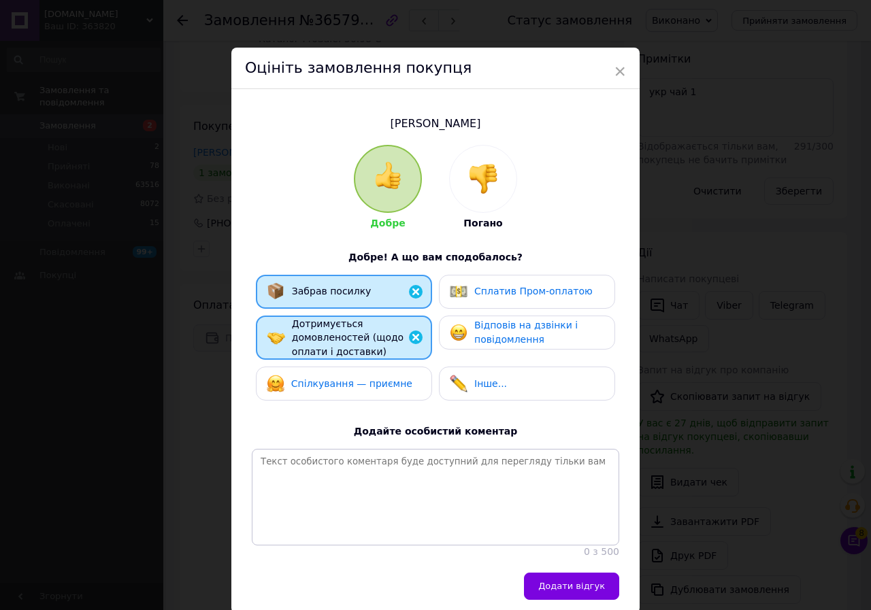
click at [302, 390] on div "Спілкування — приємне" at bounding box center [340, 384] width 146 height 18
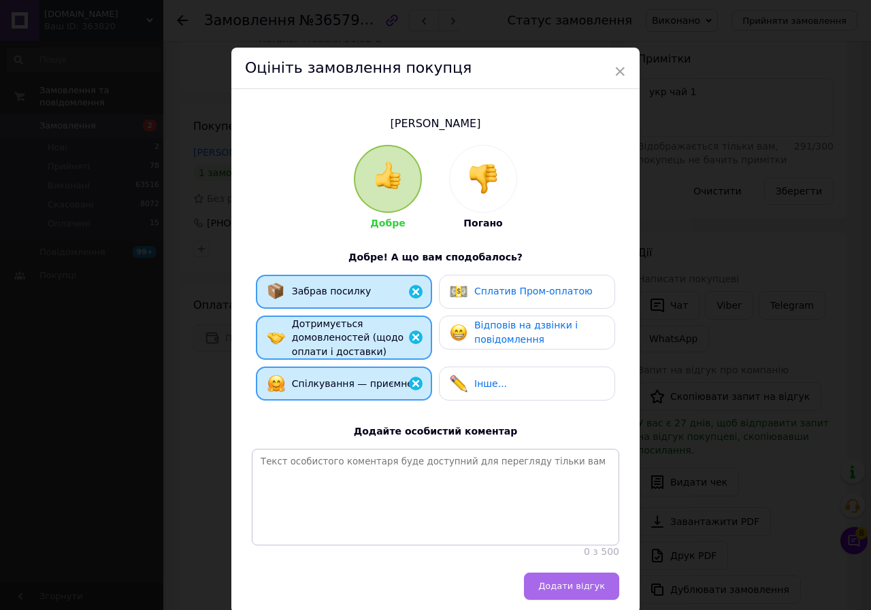
click at [573, 591] on span "Додати відгук" at bounding box center [571, 586] width 67 height 10
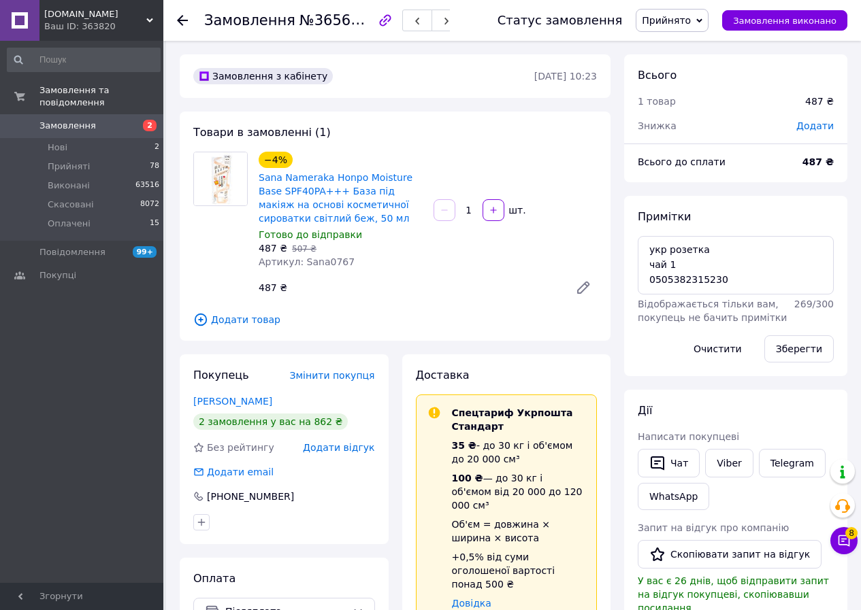
scroll to position [8, 0]
click at [702, 22] on icon at bounding box center [699, 21] width 6 height 6
click at [701, 50] on li "Виконано" at bounding box center [671, 47] width 71 height 20
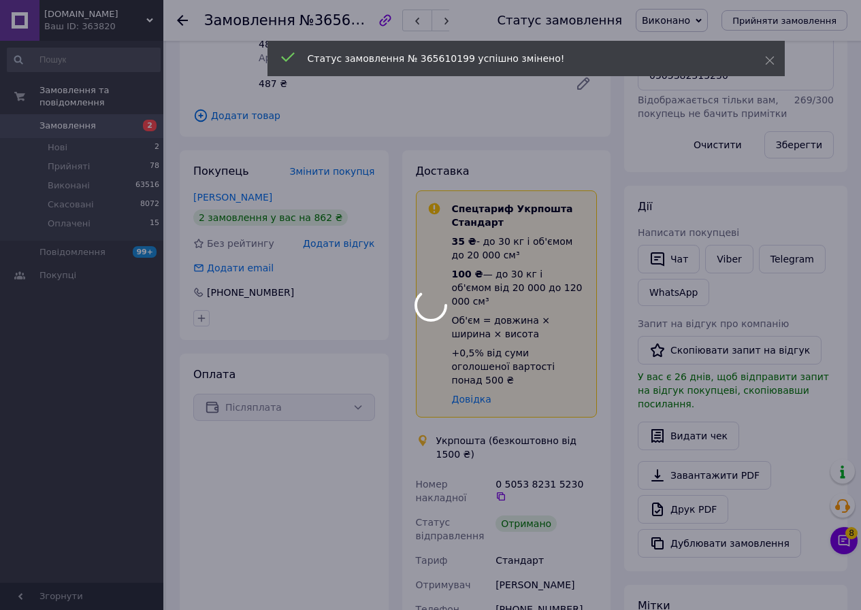
scroll to position [41, 0]
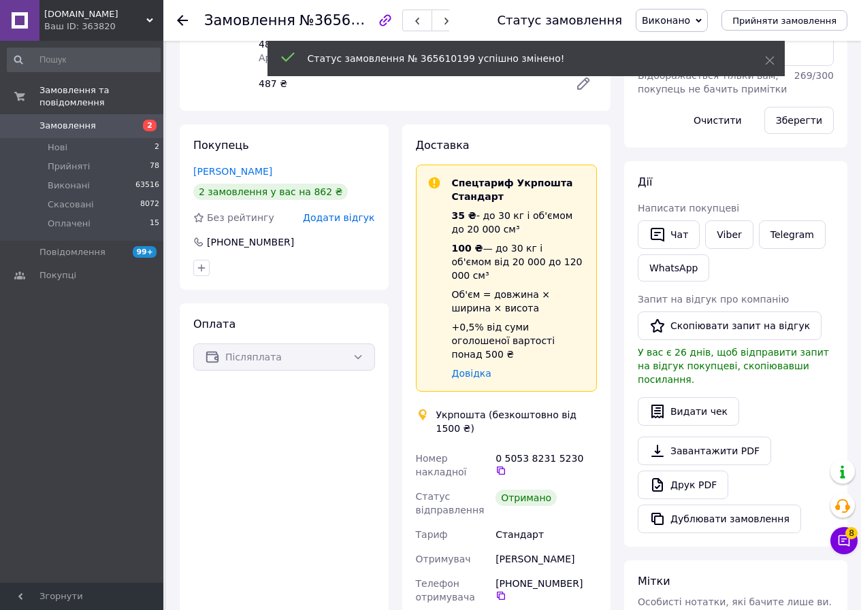
click at [357, 215] on span "Додати відгук" at bounding box center [338, 217] width 71 height 11
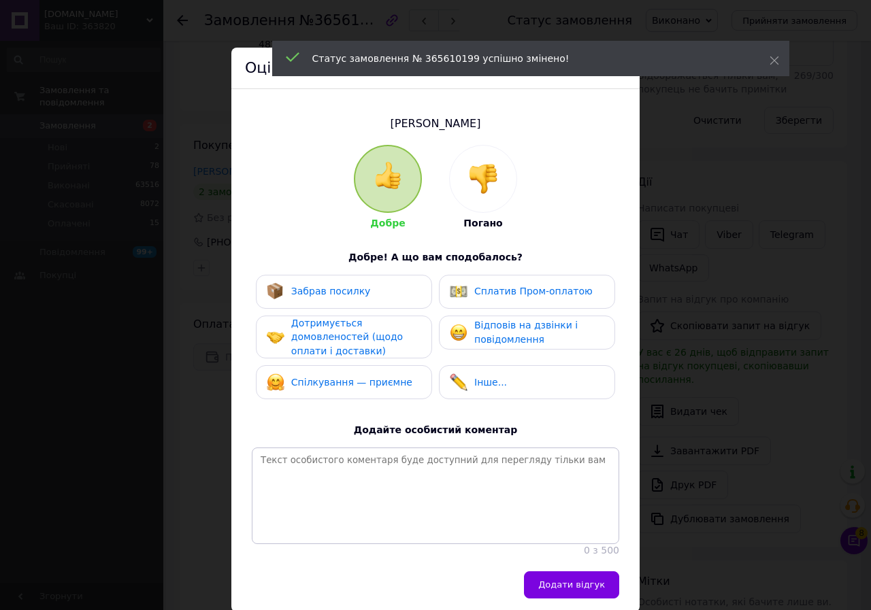
click at [348, 287] on span "Забрав посилку" at bounding box center [331, 291] width 80 height 11
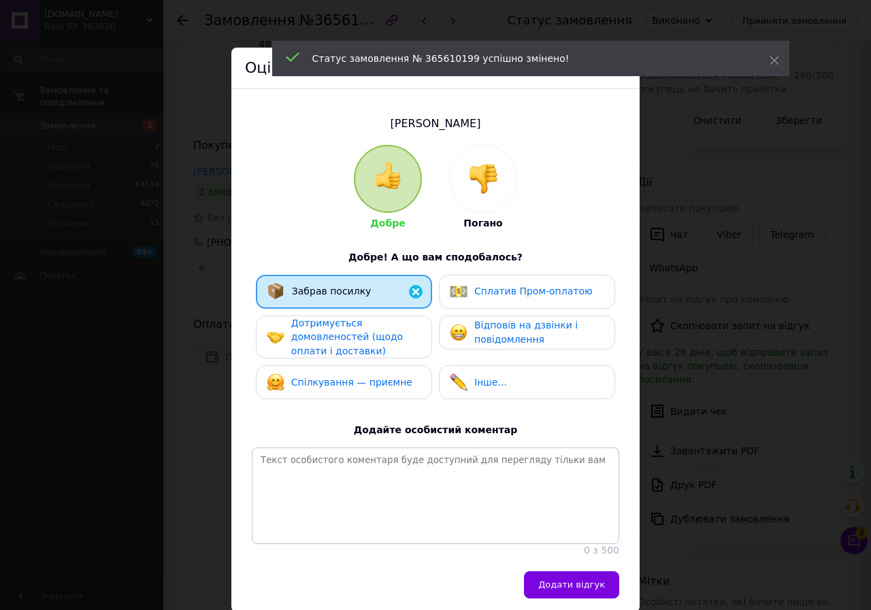
drag, startPoint x: 325, startPoint y: 339, endPoint x: 316, endPoint y: 372, distance: 34.0
click at [325, 343] on span "Дотримується домовленостей (щодо оплати і доставки)" at bounding box center [347, 337] width 112 height 39
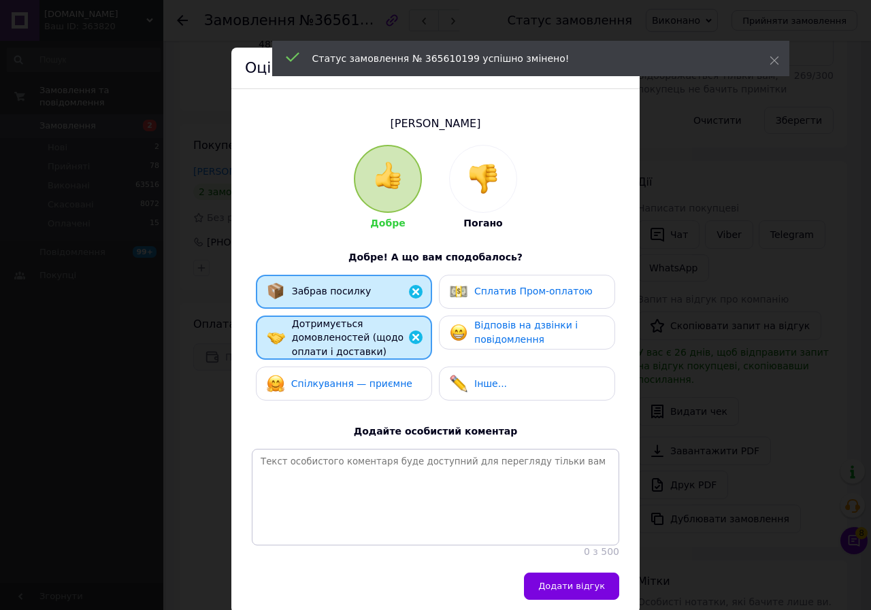
drag, startPoint x: 314, startPoint y: 381, endPoint x: 348, endPoint y: 417, distance: 50.0
click at [316, 381] on span "Спілкування — приємне" at bounding box center [351, 383] width 121 height 11
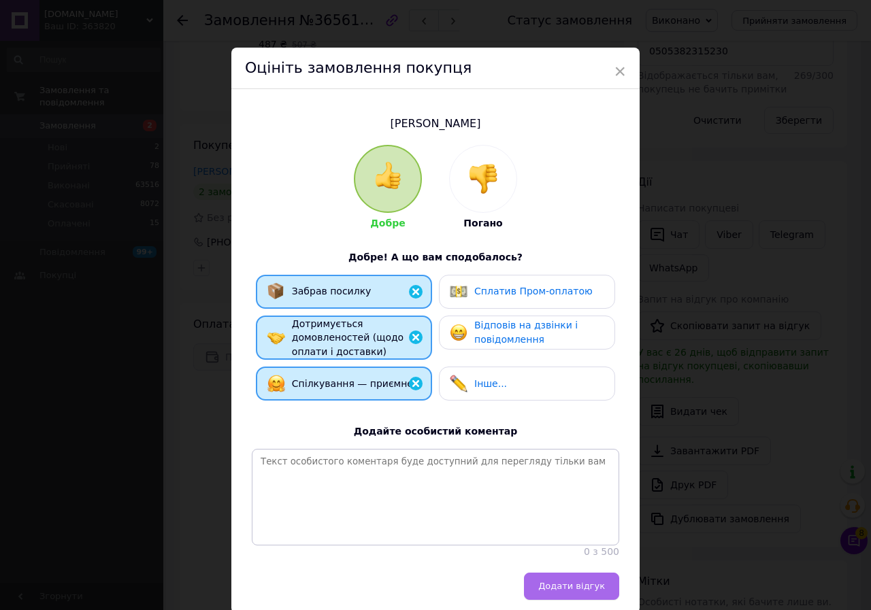
drag, startPoint x: 557, startPoint y: 595, endPoint x: 562, endPoint y: 549, distance: 45.8
click at [559, 591] on span "Додати відгук" at bounding box center [571, 586] width 67 height 10
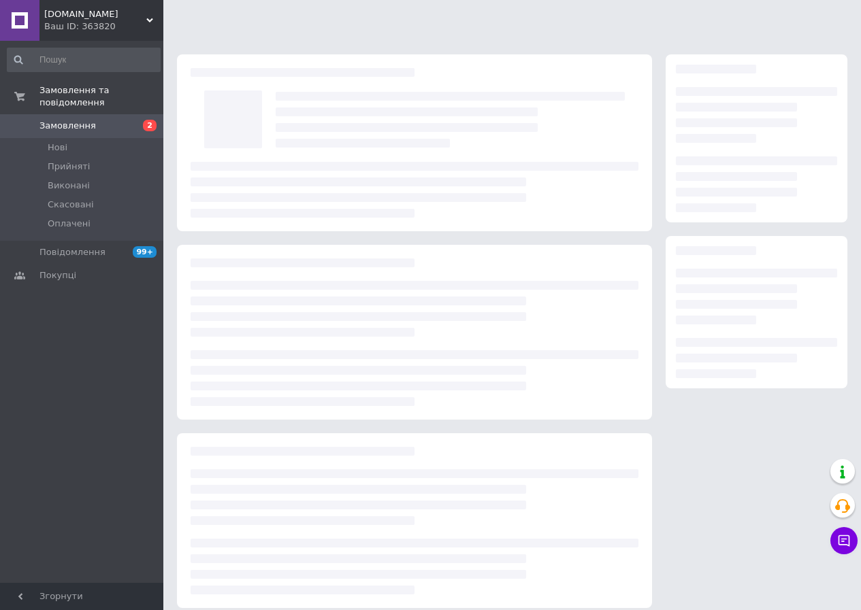
scroll to position [12, 0]
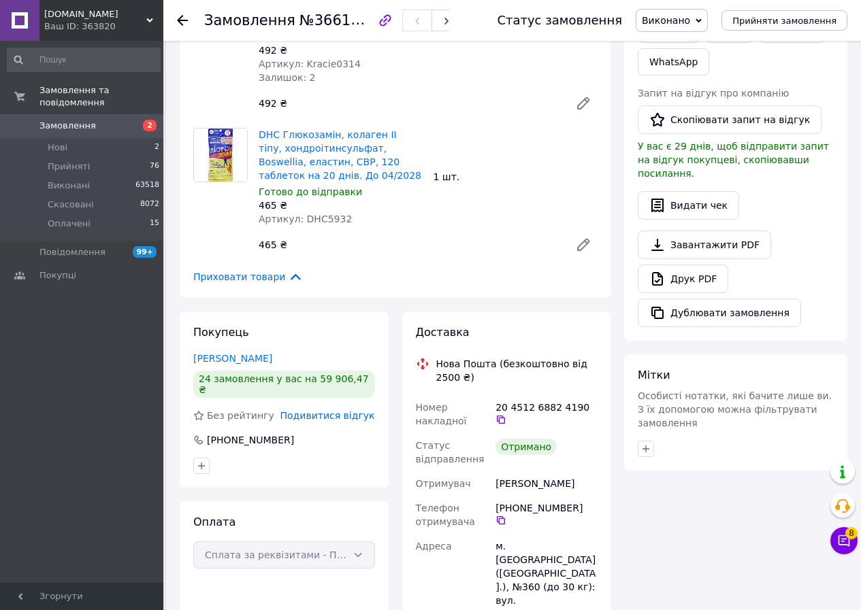
scroll to position [556, 0]
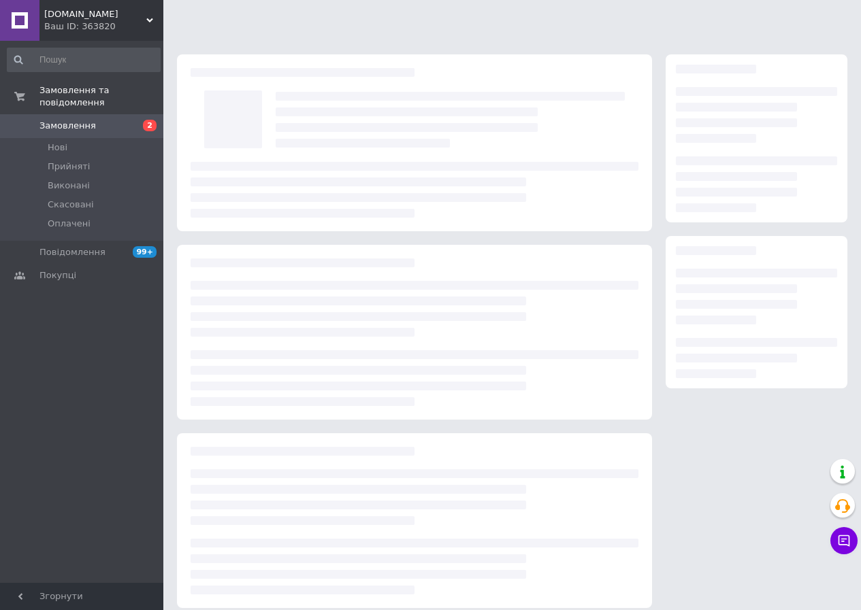
scroll to position [12, 0]
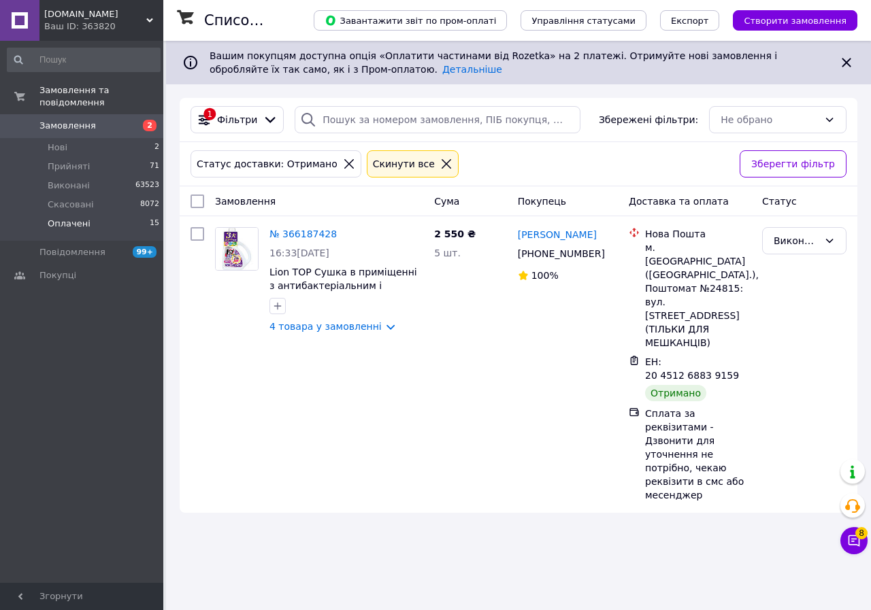
click at [78, 218] on span "Оплачені" at bounding box center [69, 224] width 43 height 12
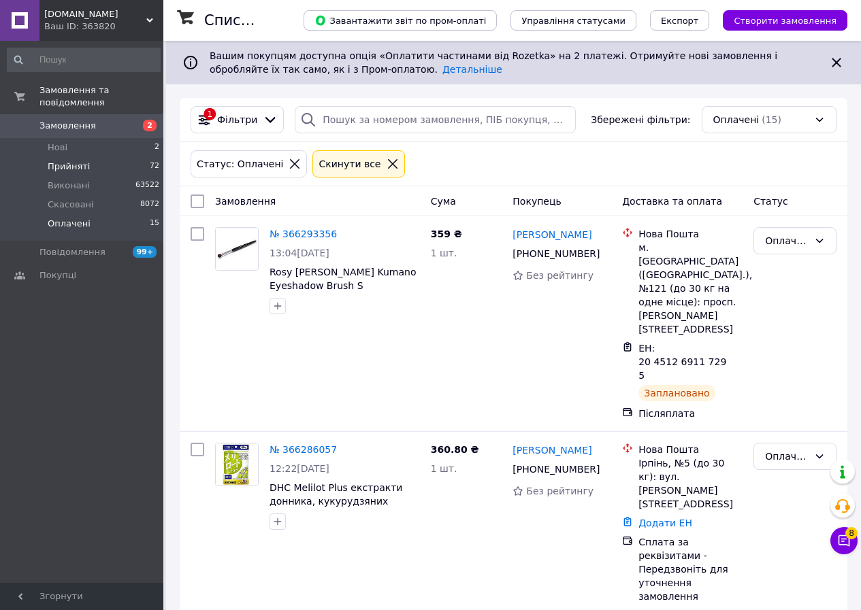
click at [78, 161] on span "Прийняті" at bounding box center [69, 167] width 42 height 12
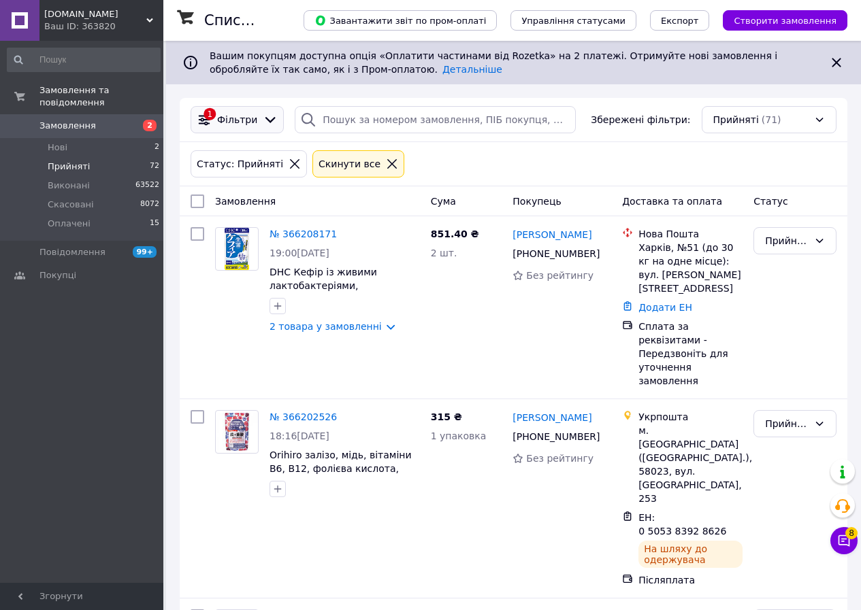
click at [222, 118] on span "Фільтри" at bounding box center [237, 120] width 40 height 14
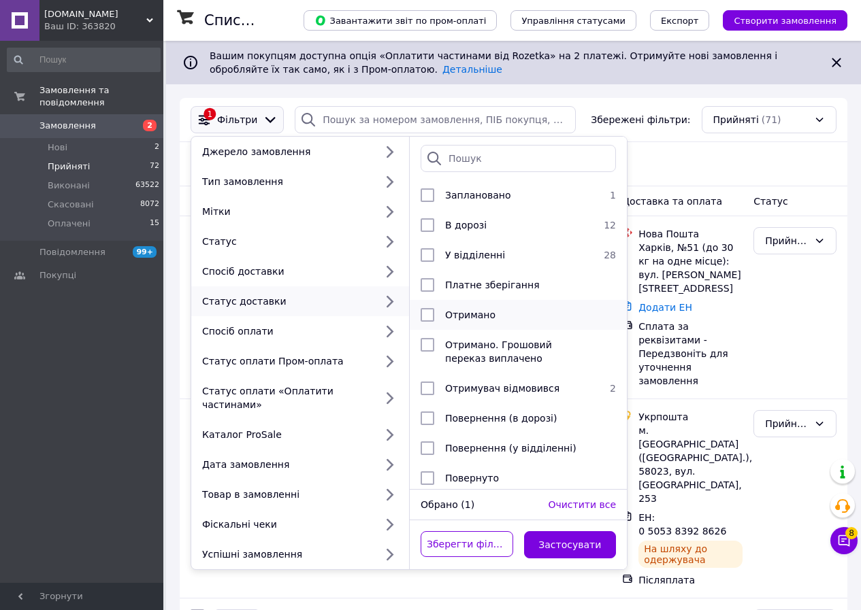
click at [441, 317] on div "Отримано" at bounding box center [515, 315] width 153 height 14
checkbox input "true"
click at [571, 531] on button "Застосувати" at bounding box center [570, 544] width 93 height 27
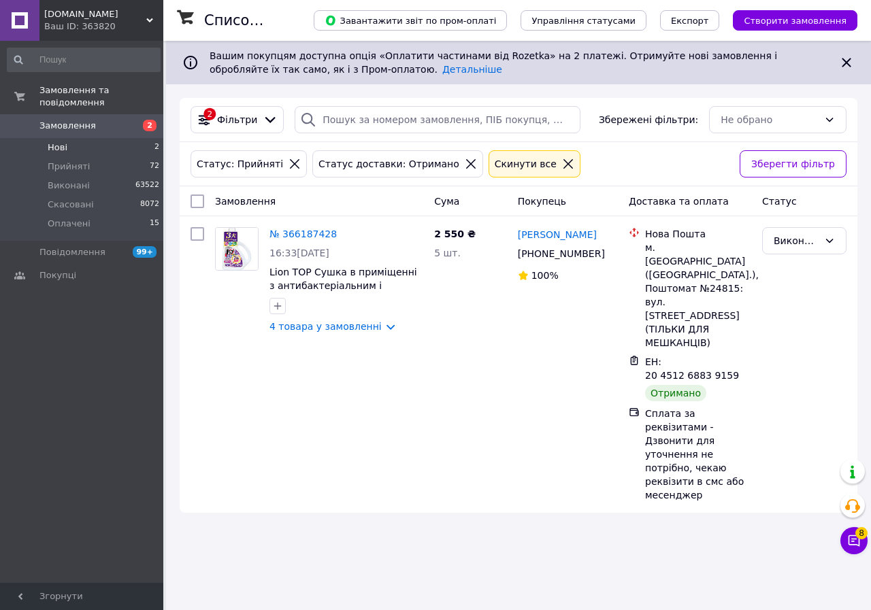
click at [88, 138] on li "Нові 2" at bounding box center [83, 147] width 167 height 19
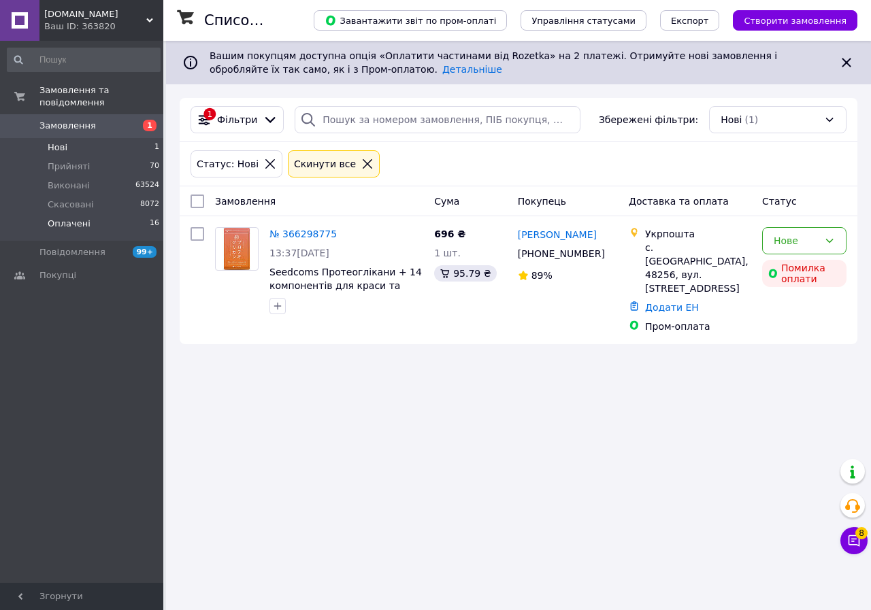
click at [80, 218] on span "Оплачені" at bounding box center [69, 224] width 43 height 12
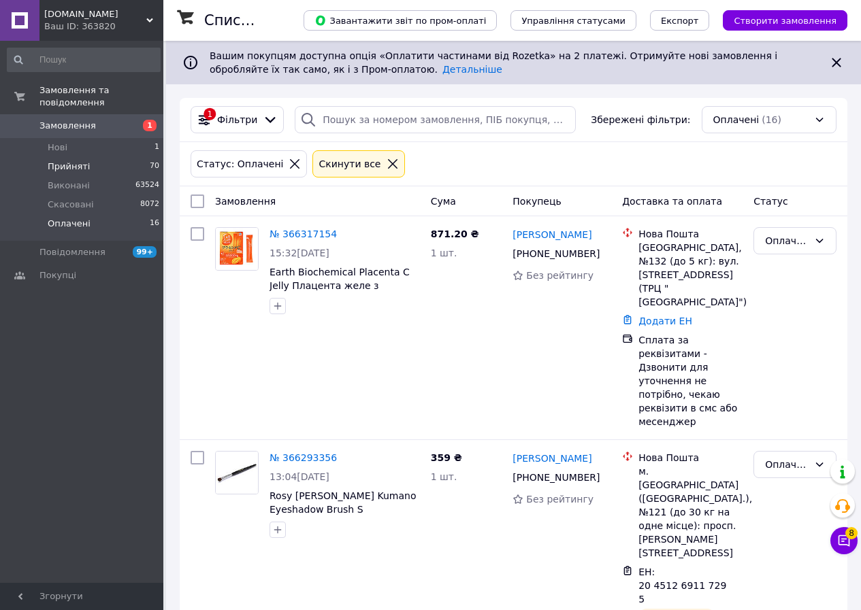
click at [86, 157] on li "Прийняті 70" at bounding box center [83, 166] width 167 height 19
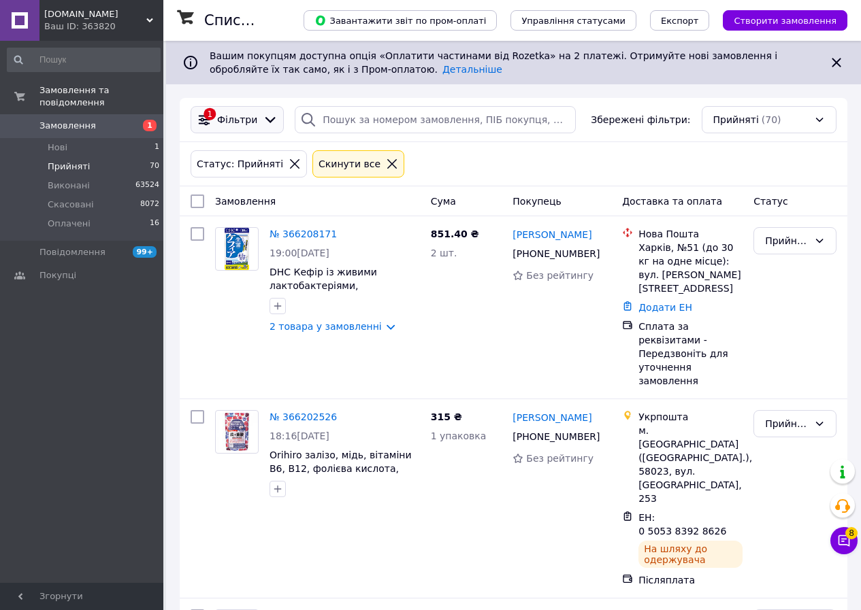
click at [233, 121] on span "Фільтри" at bounding box center [237, 120] width 40 height 14
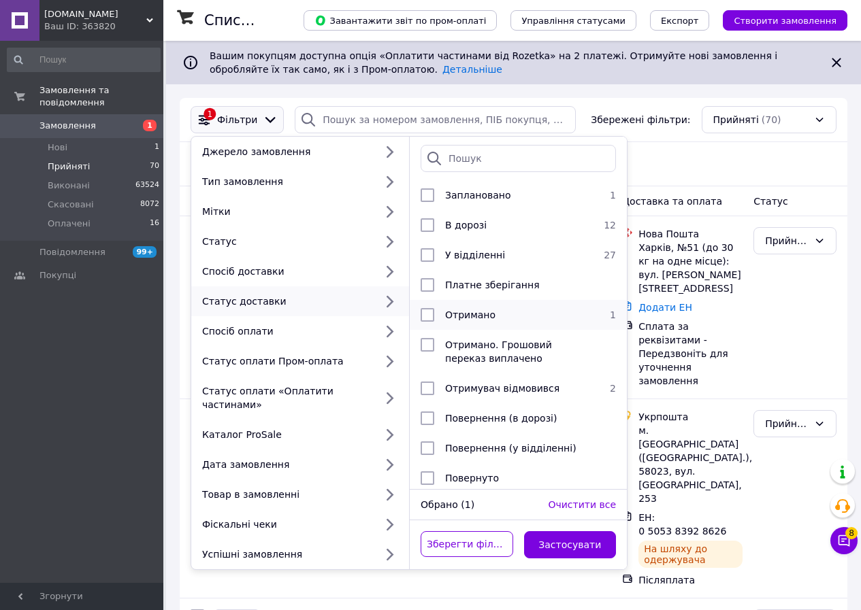
click at [456, 314] on span "Отримано" at bounding box center [470, 315] width 50 height 11
checkbox input "true"
click at [567, 533] on button "Застосувати" at bounding box center [570, 544] width 93 height 27
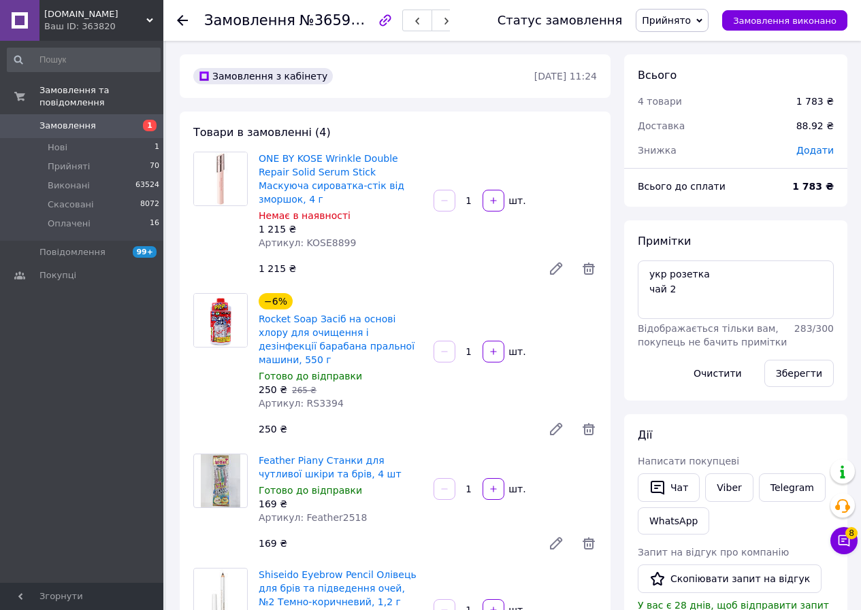
scroll to position [35, 0]
drag, startPoint x: 712, startPoint y: 20, endPoint x: 707, endPoint y: 31, distance: 12.5
click at [702, 20] on icon at bounding box center [699, 21] width 6 height 6
click at [701, 44] on li "Виконано" at bounding box center [671, 47] width 71 height 20
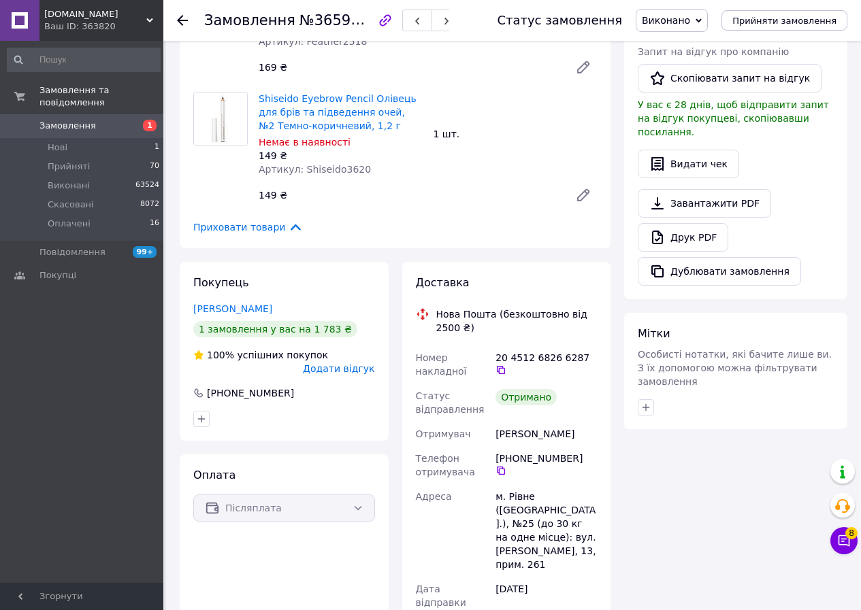
scroll to position [68, 0]
click at [361, 363] on span "Додати відгук" at bounding box center [338, 368] width 71 height 11
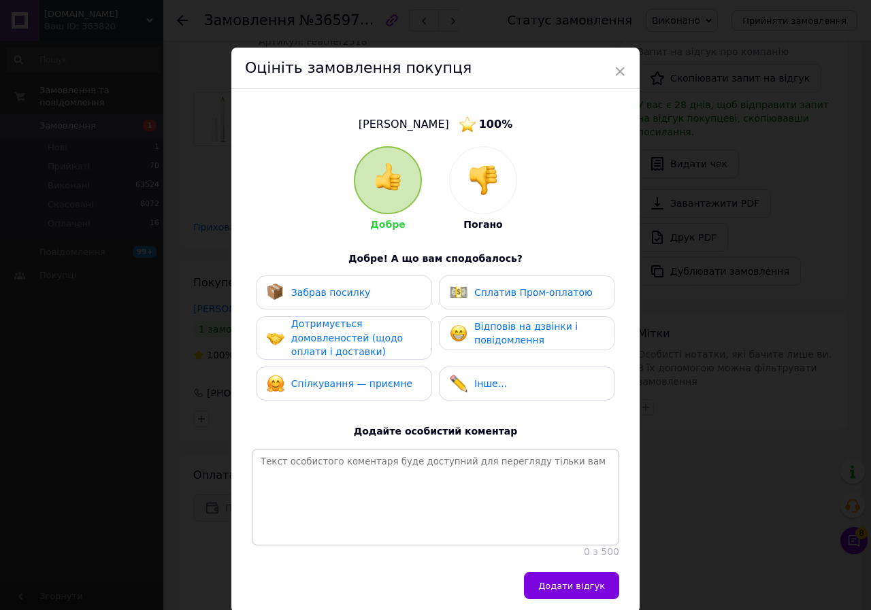
drag, startPoint x: 347, startPoint y: 301, endPoint x: 336, endPoint y: 330, distance: 31.2
click at [347, 300] on div "Забрав посилку" at bounding box center [319, 293] width 104 height 18
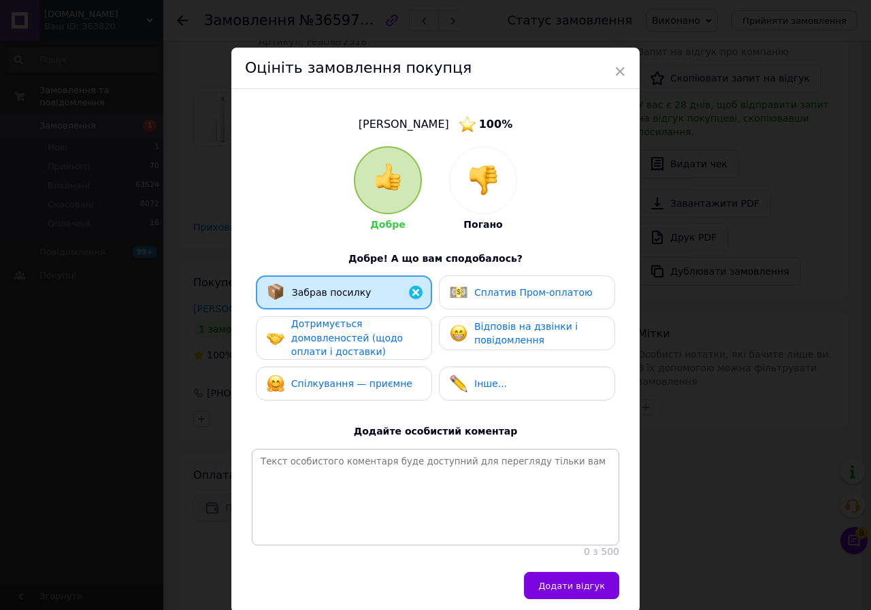
drag, startPoint x: 335, startPoint y: 339, endPoint x: 337, endPoint y: 348, distance: 8.4
click at [337, 341] on span "Дотримується домовленостей (щодо оплати і доставки)" at bounding box center [347, 337] width 112 height 39
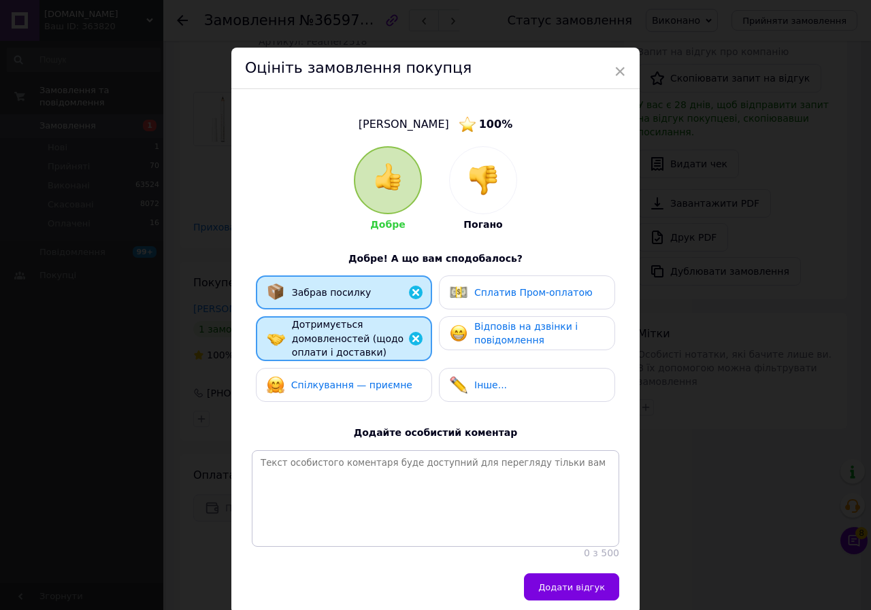
click at [335, 380] on span "Спілкування — приємне" at bounding box center [351, 385] width 121 height 11
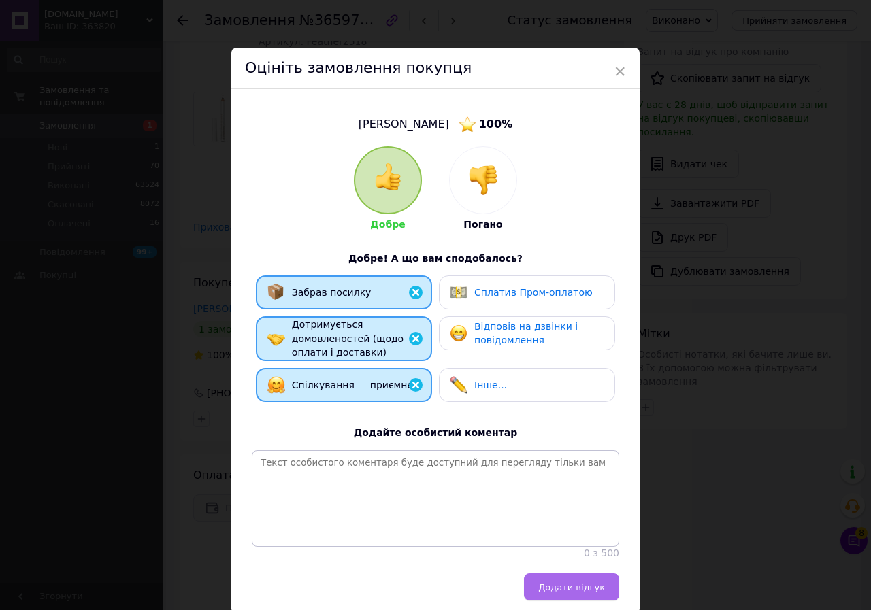
click at [569, 592] on span "Додати відгук" at bounding box center [571, 587] width 67 height 10
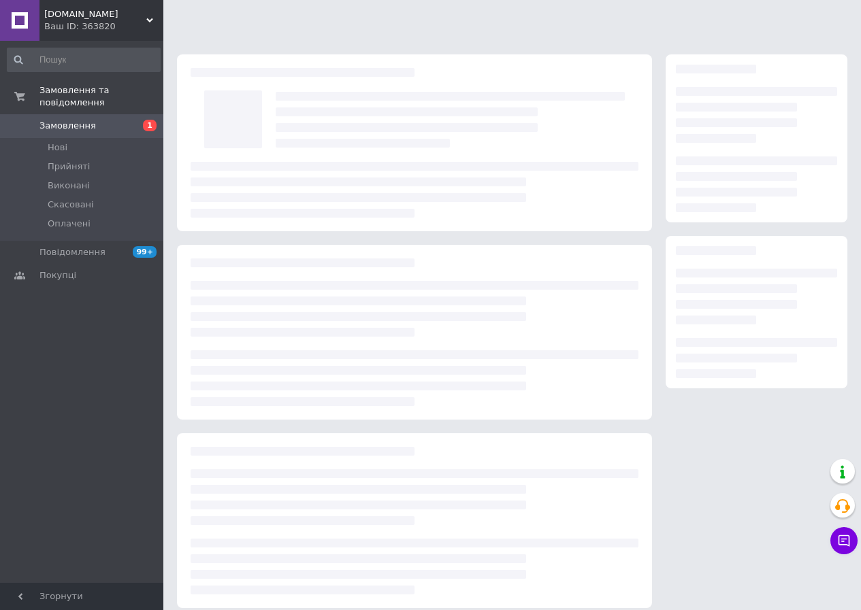
scroll to position [12, 0]
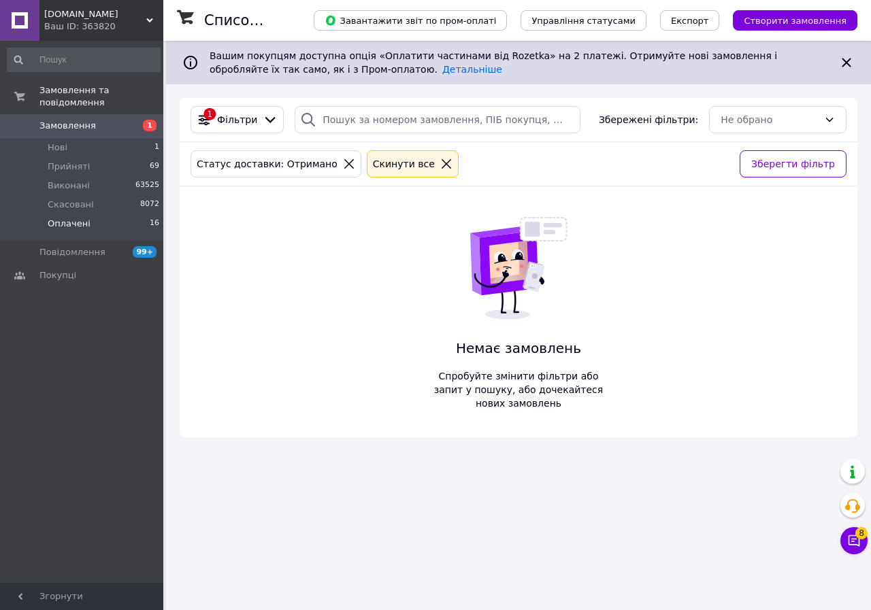
click at [76, 218] on span "Оплачені" at bounding box center [69, 224] width 43 height 12
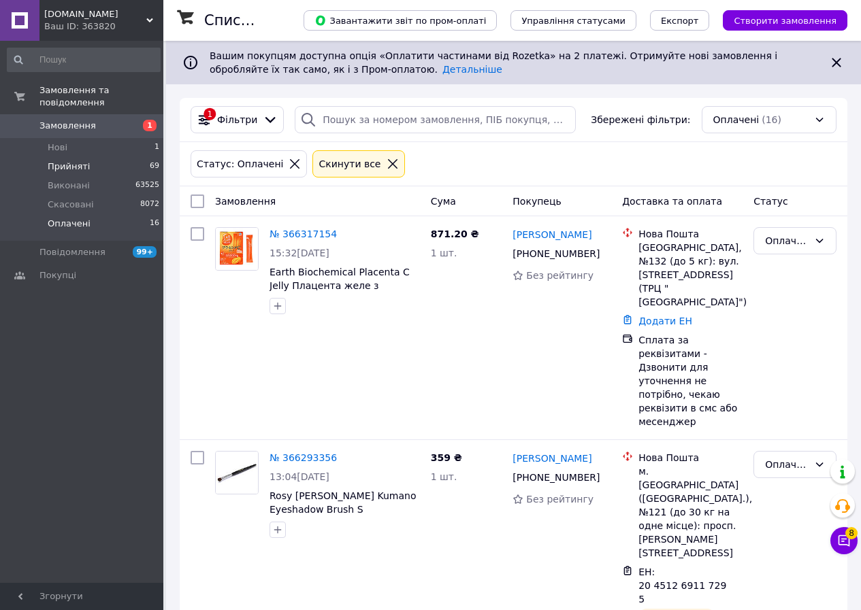
click at [78, 161] on span "Прийняті" at bounding box center [69, 167] width 42 height 12
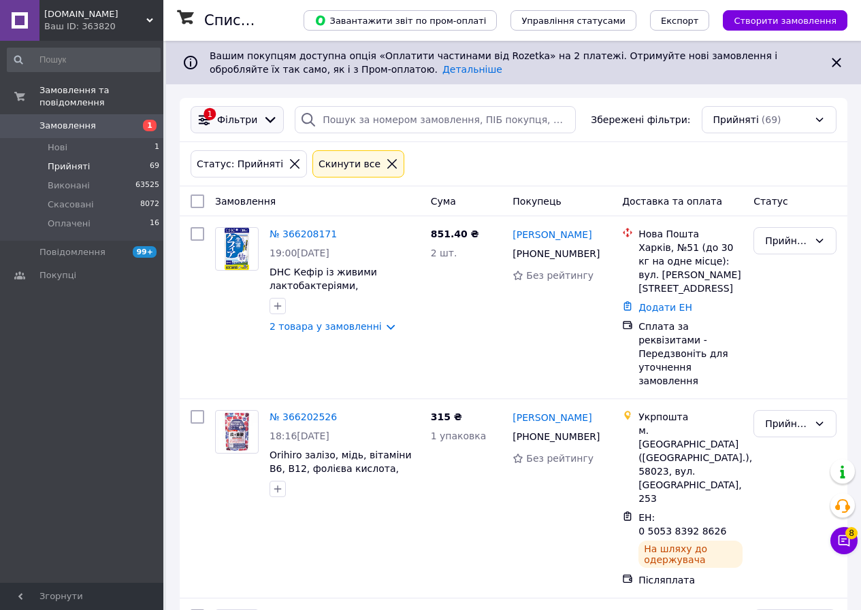
click at [237, 117] on span "Фільтри" at bounding box center [237, 120] width 40 height 14
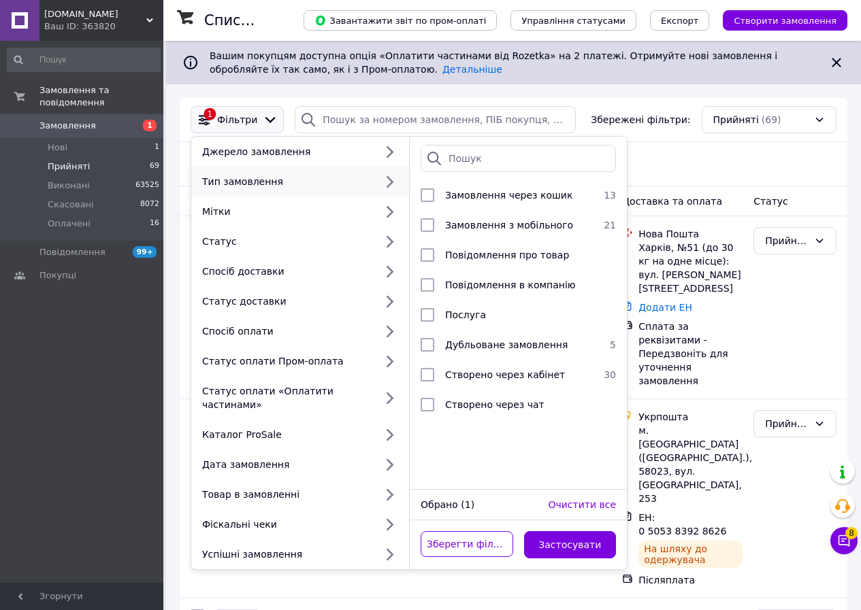
click at [72, 368] on div "Замовлення та повідомлення Замовлення 1 Нові 1 Прийняті 69 Виконані 63525 Скасо…" at bounding box center [83, 314] width 167 height 546
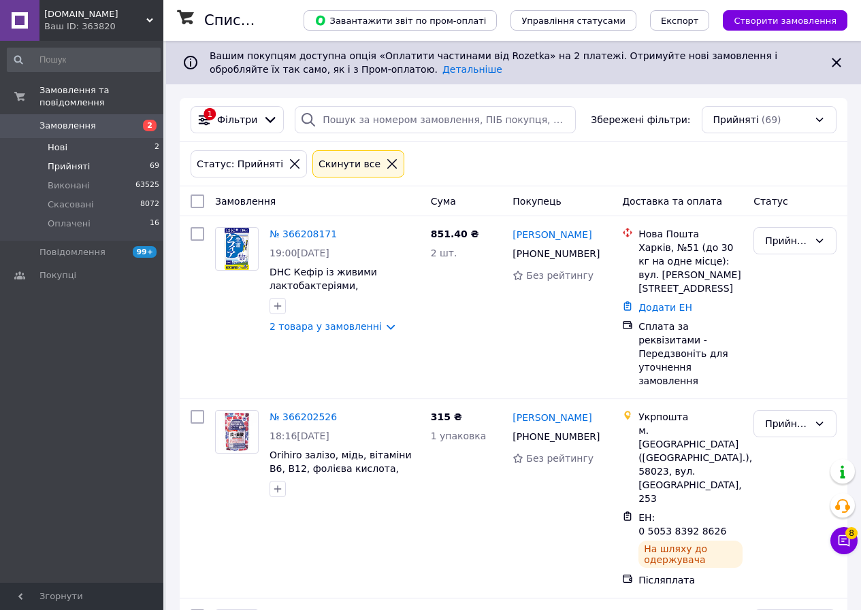
click at [81, 138] on li "Нові 2" at bounding box center [83, 147] width 167 height 19
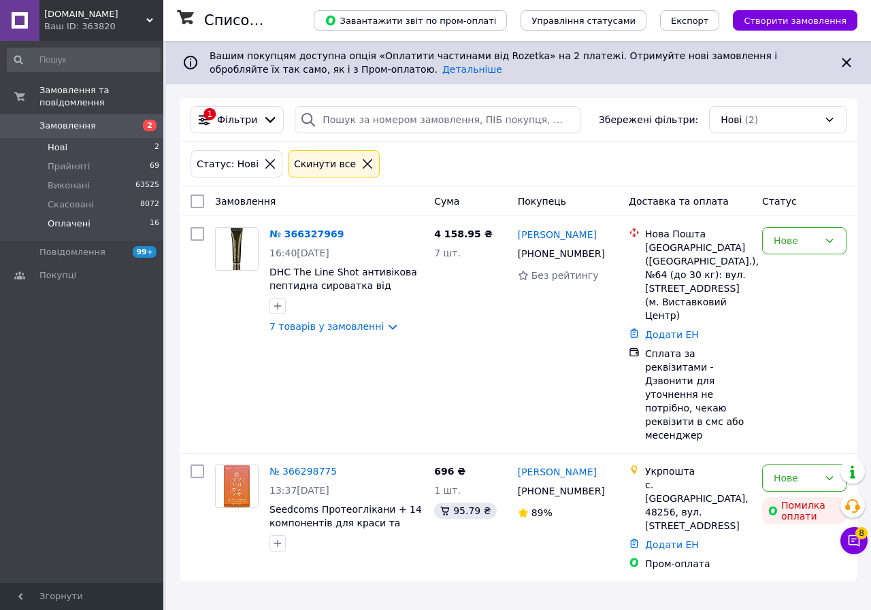
click at [60, 214] on li "Оплачені 16" at bounding box center [83, 227] width 167 height 26
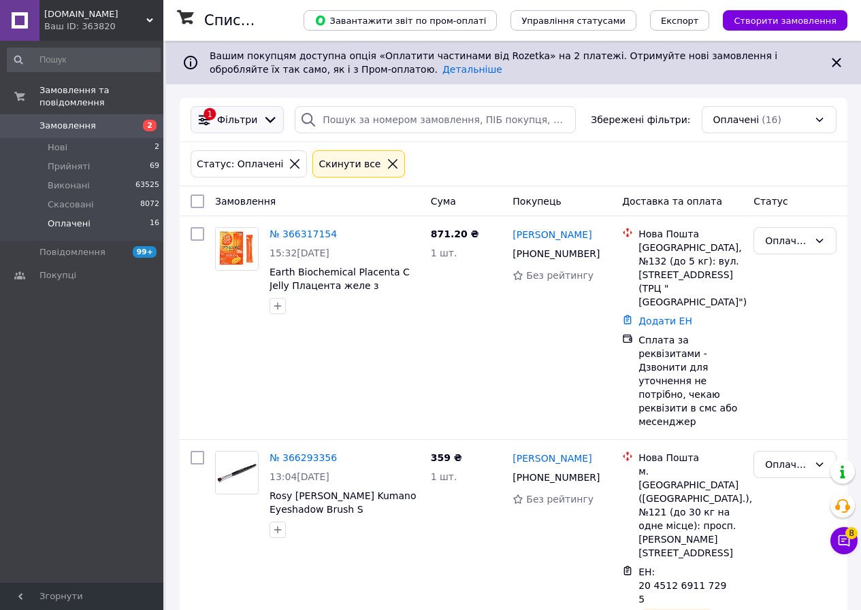
click at [229, 115] on span "Фільтри" at bounding box center [237, 120] width 40 height 14
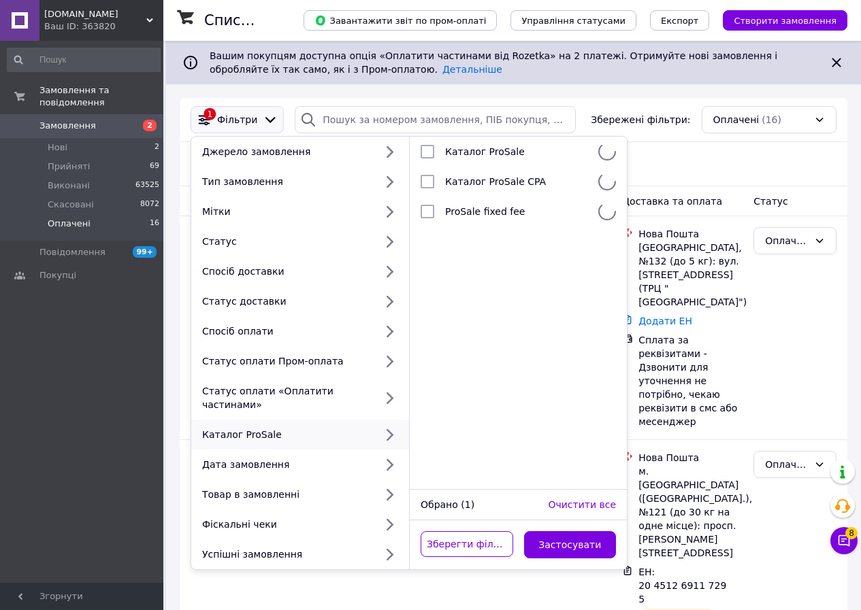
click at [24, 418] on div "Замовлення та повідомлення Замовлення 2 Нові 2 Прийняті 69 Виконані 63525 Скасо…" at bounding box center [83, 314] width 167 height 546
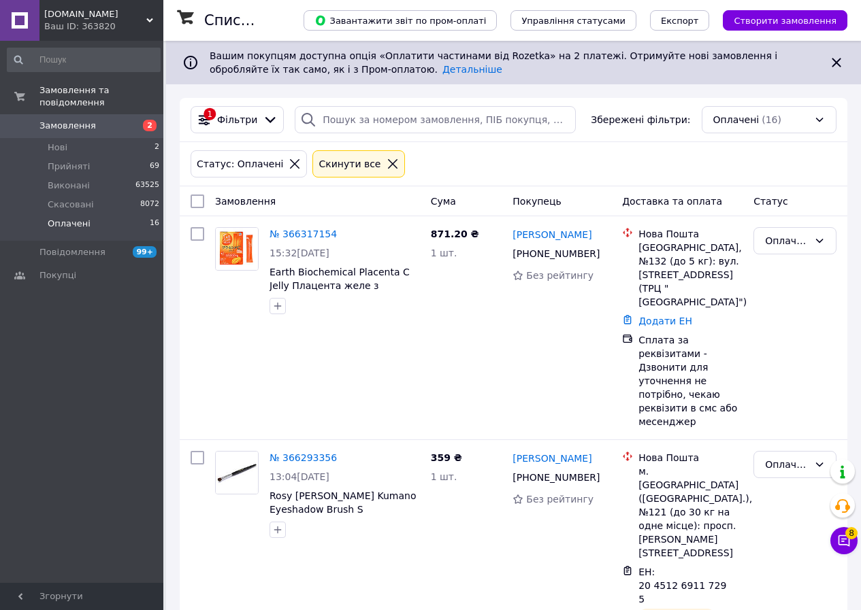
click at [52, 78] on div "Замовлення та повідомлення Замовлення 2 Нові 2 Прийняті 69 Виконані 63525 Скасо…" at bounding box center [83, 314] width 167 height 546
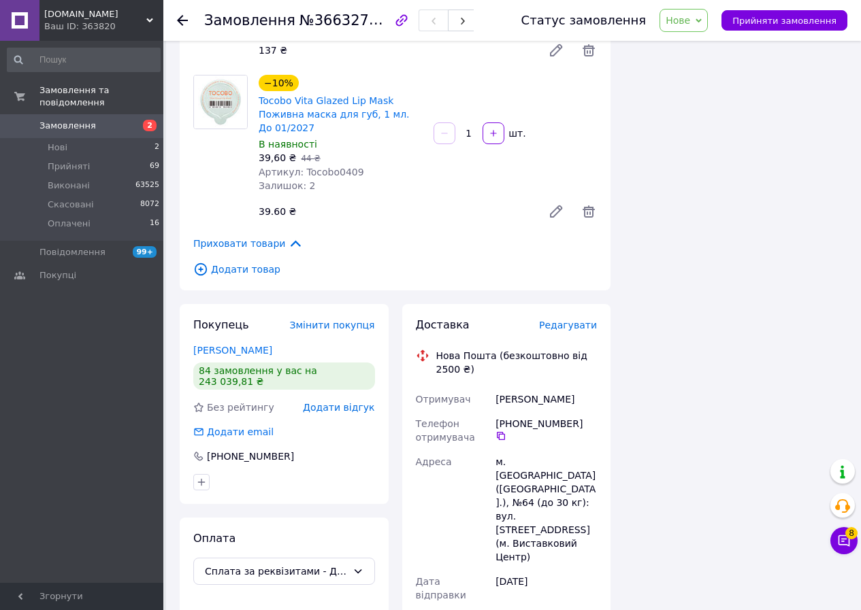
scroll to position [1020, 0]
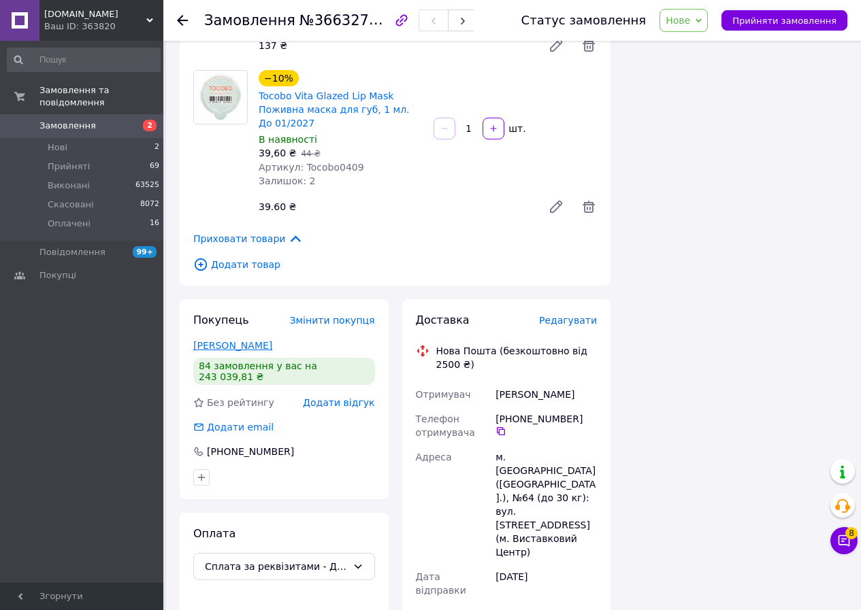
click at [204, 340] on link "[PERSON_NAME]" at bounding box center [232, 345] width 79 height 11
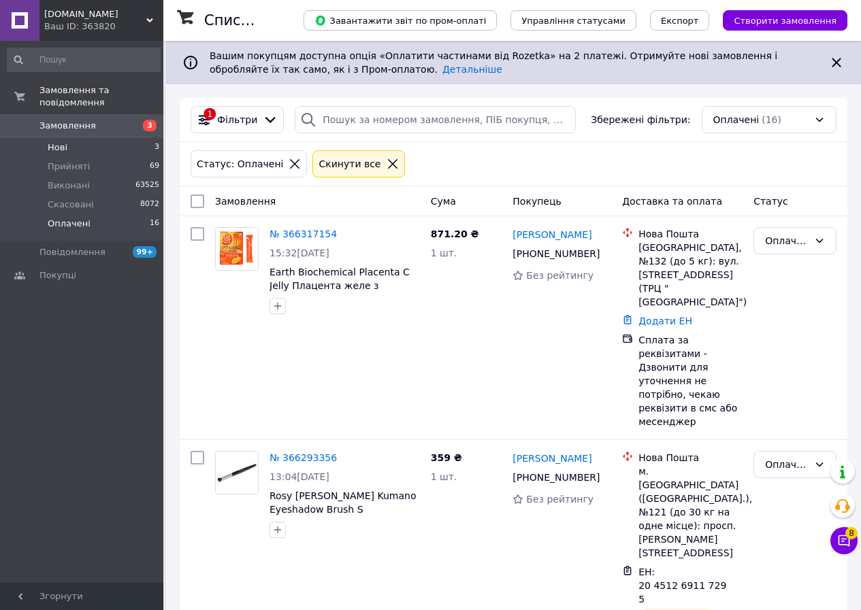
click at [69, 138] on li "Нові 3" at bounding box center [83, 147] width 167 height 19
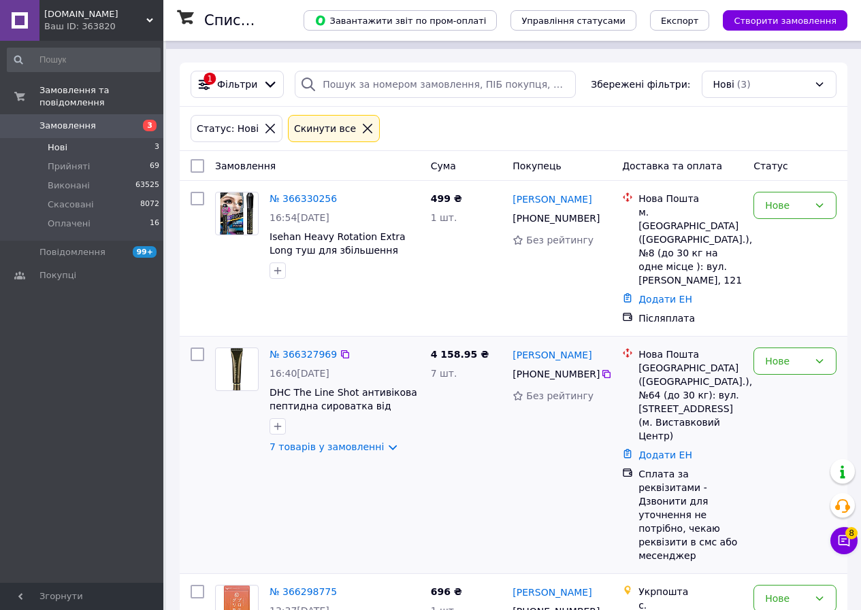
scroll to position [54, 0]
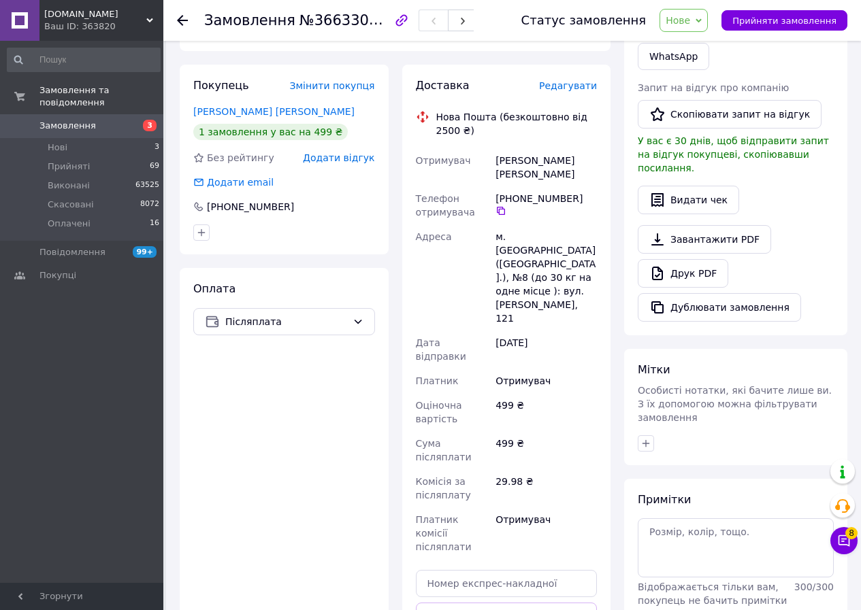
scroll to position [204, 0]
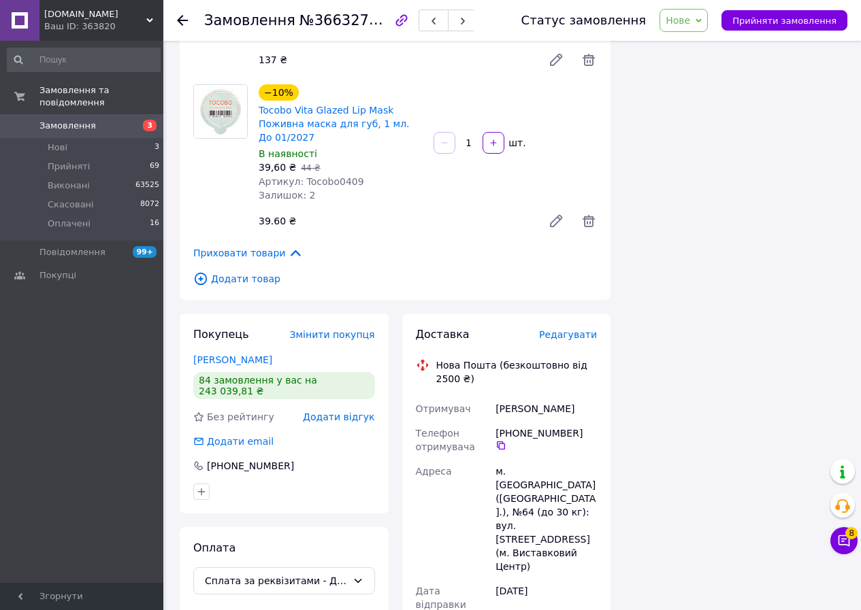
scroll to position [1020, 0]
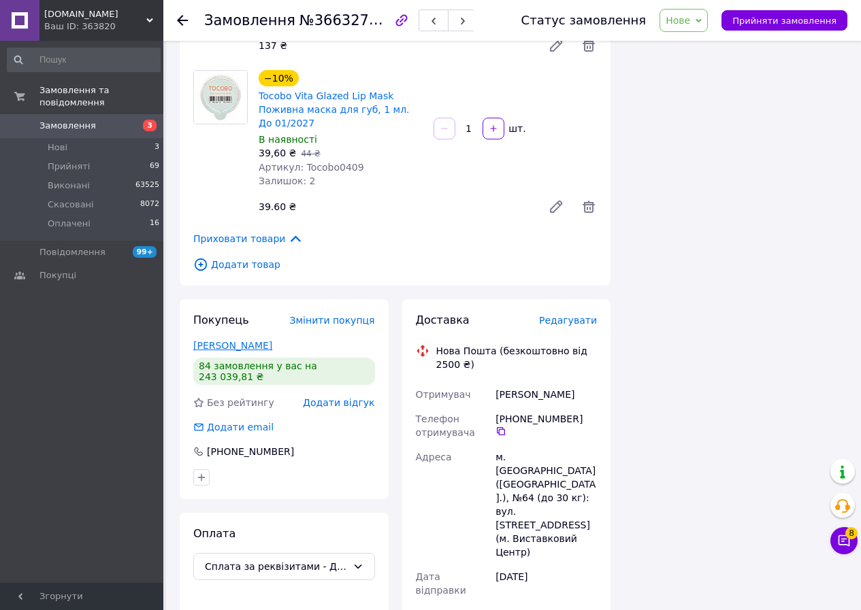
click at [223, 340] on link "[PERSON_NAME]" at bounding box center [232, 345] width 79 height 11
